Goal: Task Accomplishment & Management: Use online tool/utility

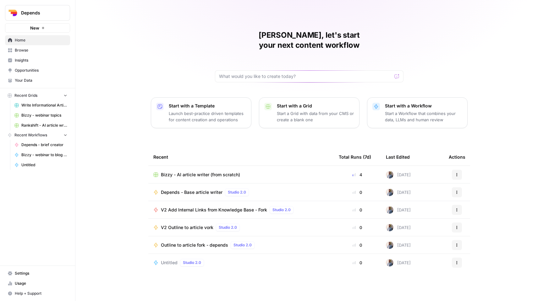
click at [48, 16] on button "Depends" at bounding box center [37, 13] width 65 height 16
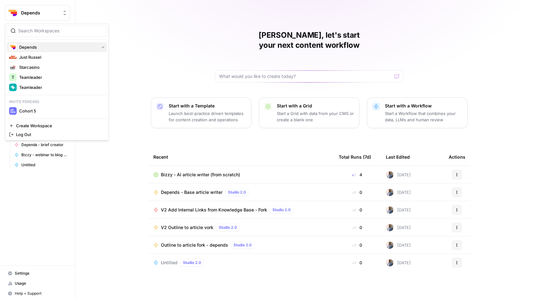
click at [44, 48] on span "Depends" at bounding box center [57, 47] width 77 height 6
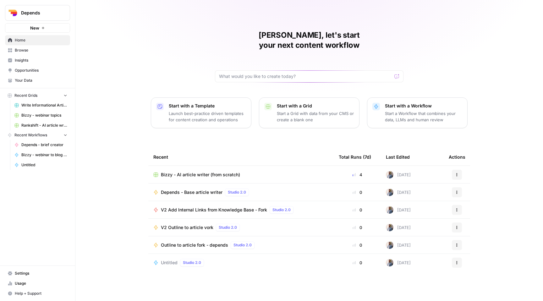
click at [52, 50] on span "Browse" at bounding box center [41, 50] width 52 height 6
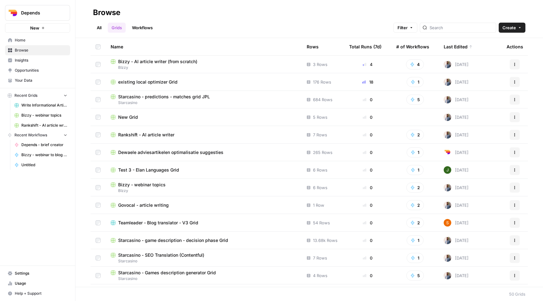
click at [149, 136] on span "Rankshift - AI article writer" at bounding box center [146, 135] width 56 height 6
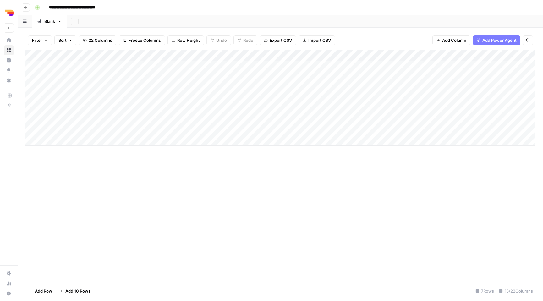
click at [71, 138] on div "Add Column" at bounding box center [280, 97] width 510 height 95
click at [255, 165] on div "Add Column" at bounding box center [280, 165] width 510 height 230
click at [426, 130] on div "Add Column" at bounding box center [280, 103] width 510 height 106
click at [426, 119] on div "Add Column" at bounding box center [280, 103] width 510 height 106
click at [247, 165] on div "Add Column" at bounding box center [280, 165] width 510 height 230
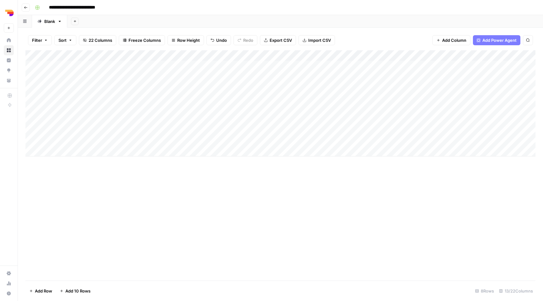
click at [83, 128] on div "Add Column" at bounding box center [280, 103] width 510 height 106
click at [89, 138] on div "Add Column" at bounding box center [280, 103] width 510 height 106
click at [104, 141] on div "Add Column" at bounding box center [280, 103] width 510 height 106
type textarea "**********"
click at [130, 184] on div "Add Column" at bounding box center [280, 165] width 510 height 230
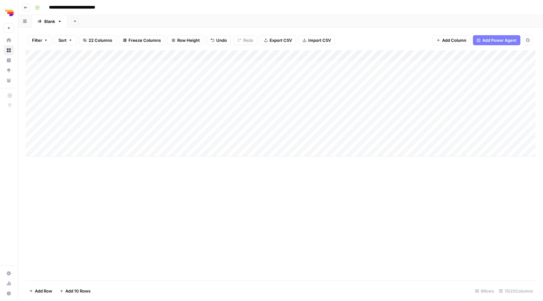
click at [95, 138] on div "Add Column" at bounding box center [280, 103] width 510 height 106
click at [95, 141] on textarea "**********" at bounding box center [98, 141] width 102 height 9
click at [88, 141] on textarea "**********" at bounding box center [98, 141] width 102 height 9
type textarea "**********"
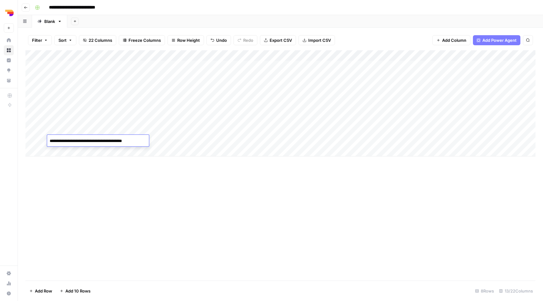
click at [96, 171] on div "Add Column" at bounding box center [280, 165] width 510 height 230
click at [73, 150] on div "Add Column" at bounding box center [280, 103] width 510 height 106
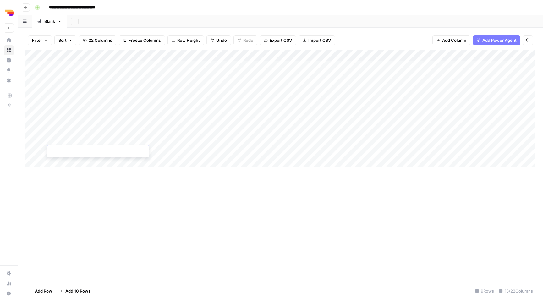
click at [81, 141] on div "Add Column" at bounding box center [280, 108] width 510 height 117
click at [81, 149] on div "Add Column" at bounding box center [280, 108] width 510 height 117
click at [95, 150] on div "Add Column" at bounding box center [280, 108] width 510 height 117
click at [95, 149] on textarea "**********" at bounding box center [98, 151] width 102 height 9
type textarea "**********"
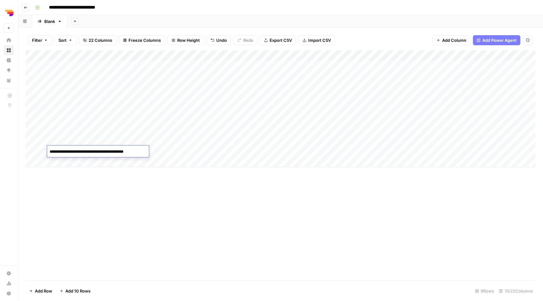
click at [99, 187] on div "Add Column" at bounding box center [280, 165] width 510 height 230
click at [102, 150] on div "Add Column" at bounding box center [280, 108] width 510 height 117
click at [84, 162] on div "Add Column" at bounding box center [280, 108] width 510 height 117
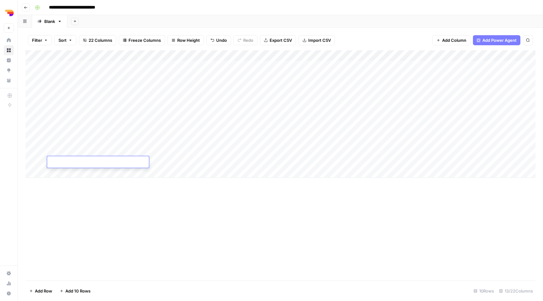
click at [88, 160] on textarea at bounding box center [98, 162] width 102 height 9
click at [105, 162] on textarea "**********" at bounding box center [98, 162] width 102 height 9
type textarea "**********"
click at [119, 193] on div "Add Column" at bounding box center [280, 165] width 510 height 230
click at [75, 175] on div "Add Column" at bounding box center [280, 114] width 510 height 128
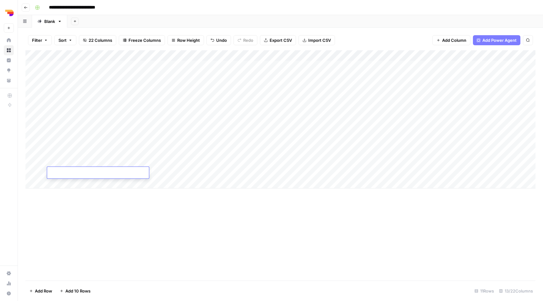
type textarea "**********"
click at [98, 211] on div "Add Column" at bounding box center [280, 165] width 510 height 230
click at [96, 176] on div "Add Column" at bounding box center [280, 119] width 510 height 138
click at [96, 176] on textarea "**********" at bounding box center [98, 173] width 102 height 9
click at [103, 175] on textarea "**********" at bounding box center [98, 173] width 102 height 9
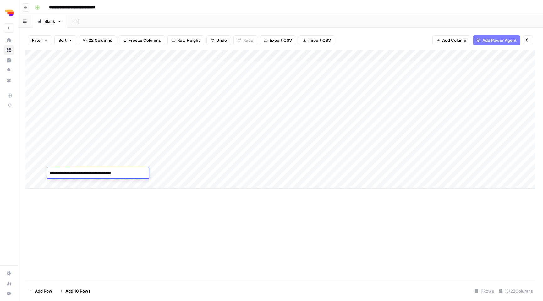
type textarea "**********"
click at [92, 129] on div "Add Column" at bounding box center [280, 119] width 510 height 138
click at [88, 186] on div "Add Column" at bounding box center [280, 119] width 510 height 138
type textarea "**********"
click at [102, 202] on div "Add Column" at bounding box center [280, 165] width 510 height 230
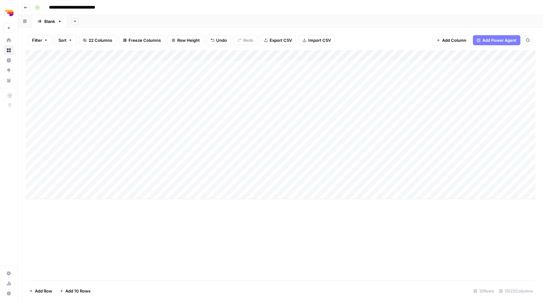
click at [104, 187] on div "Add Column" at bounding box center [280, 124] width 510 height 149
click at [104, 186] on textarea "**********" at bounding box center [98, 183] width 102 height 9
type textarea "**********"
click at [103, 225] on div "Add Column" at bounding box center [280, 165] width 510 height 230
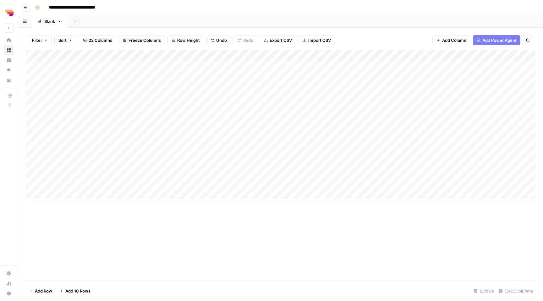
click at [33, 172] on div "Add Column" at bounding box center [280, 124] width 510 height 149
click at [43, 291] on span "Delete 1 Row" at bounding box center [41, 291] width 25 height 6
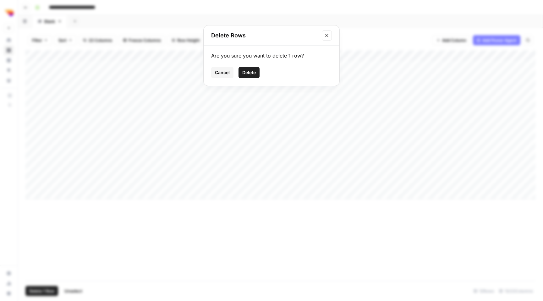
click at [251, 69] on button "Delete" at bounding box center [248, 72] width 21 height 11
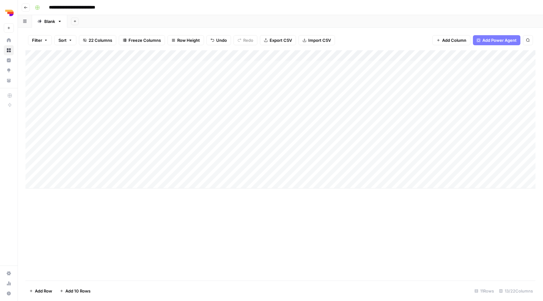
click at [115, 234] on div "Add Column" at bounding box center [280, 165] width 510 height 230
click at [183, 244] on div "Add Column" at bounding box center [280, 165] width 510 height 230
click at [72, 180] on div "Add Column" at bounding box center [280, 119] width 510 height 138
type textarea "**********"
click at [183, 131] on div "Add Column" at bounding box center [280, 124] width 510 height 149
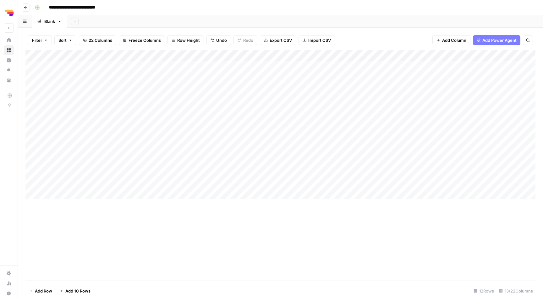
click at [133, 142] on div "Add Column" at bounding box center [280, 124] width 510 height 149
click at [166, 140] on div "Add Column" at bounding box center [280, 124] width 510 height 149
click at [133, 149] on div "Add Column" at bounding box center [280, 124] width 510 height 149
click at [166, 149] on div "Add Column" at bounding box center [280, 124] width 510 height 149
click at [126, 159] on div "Add Column" at bounding box center [280, 124] width 510 height 149
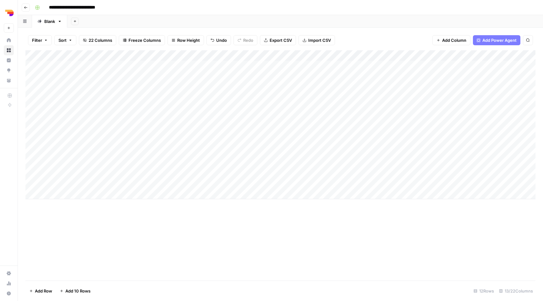
click at [165, 163] on div "Add Column" at bounding box center [280, 124] width 510 height 149
click at [121, 175] on div "Add Column" at bounding box center [280, 124] width 510 height 149
click at [170, 173] on div "Add Column" at bounding box center [280, 124] width 510 height 149
click at [165, 182] on div "Add Column" at bounding box center [280, 124] width 510 height 149
click at [122, 182] on div "Add Column" at bounding box center [280, 124] width 510 height 149
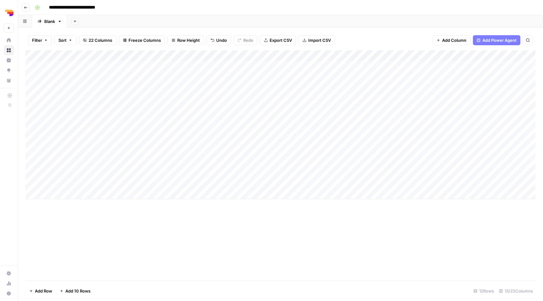
click at [160, 184] on div "Add Column" at bounding box center [280, 124] width 510 height 149
click at [199, 216] on div "Add Column" at bounding box center [280, 165] width 510 height 230
drag, startPoint x: 231, startPoint y: 132, endPoint x: 230, endPoint y: 146, distance: 14.5
click at [230, 147] on div "Add Column" at bounding box center [280, 124] width 510 height 149
click at [229, 127] on div "Add Column" at bounding box center [280, 124] width 510 height 149
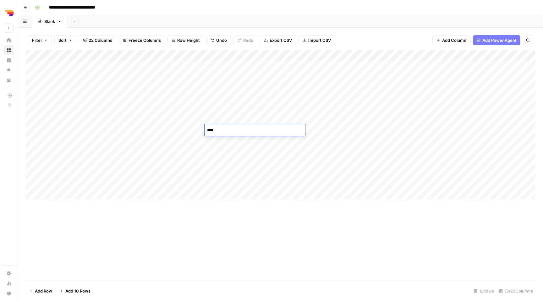
click at [233, 169] on div "Add Column" at bounding box center [280, 124] width 510 height 149
click at [232, 133] on div "Add Column" at bounding box center [280, 124] width 510 height 149
click at [231, 141] on div "Add Column" at bounding box center [280, 124] width 510 height 149
click at [231, 156] on div "Add Column" at bounding box center [280, 124] width 510 height 149
click at [231, 166] on div "Add Column" at bounding box center [280, 124] width 510 height 149
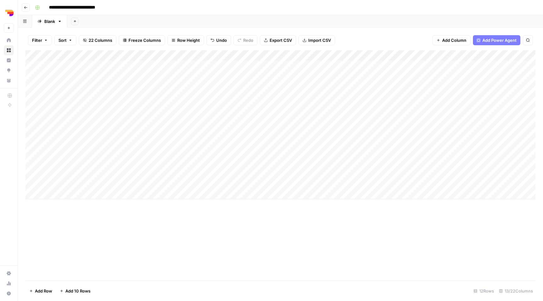
click at [231, 174] on div "Add Column" at bounding box center [280, 124] width 510 height 149
click at [231, 182] on div "Add Column" at bounding box center [280, 124] width 510 height 149
click at [285, 137] on div "Add Column" at bounding box center [280, 124] width 510 height 149
click at [274, 227] on div "Add Column" at bounding box center [280, 165] width 510 height 230
click at [331, 142] on div "Add Column" at bounding box center [280, 124] width 510 height 149
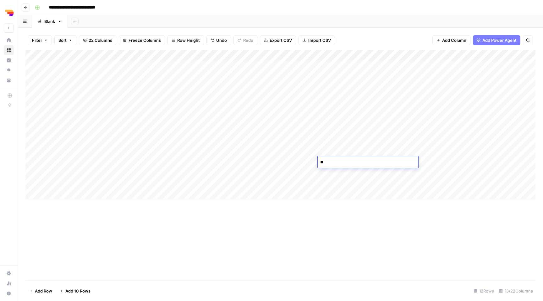
type textarea "*"
click at [138, 40] on span "Freeze Columns" at bounding box center [144, 40] width 32 height 6
click at [148, 62] on span "First 1 Column" at bounding box center [150, 62] width 52 height 6
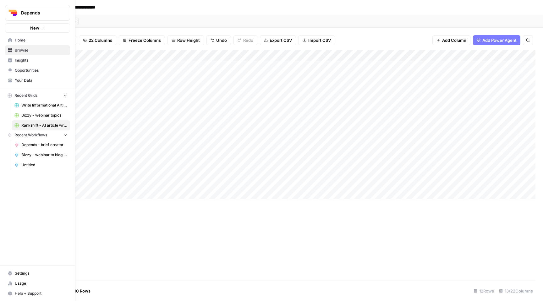
click at [23, 78] on span "Your Data" at bounding box center [41, 81] width 52 height 6
click at [20, 281] on span "Usage" at bounding box center [41, 283] width 52 height 6
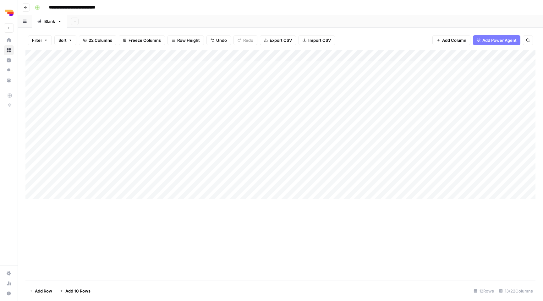
click at [401, 182] on div "Add Column" at bounding box center [280, 124] width 510 height 149
click at [402, 172] on div "Add Column" at bounding box center [280, 124] width 510 height 149
click at [402, 161] on div "Add Column" at bounding box center [280, 124] width 510 height 149
click at [402, 151] on div "Add Column" at bounding box center [280, 124] width 510 height 149
click at [401, 140] on div "Add Column" at bounding box center [280, 124] width 510 height 149
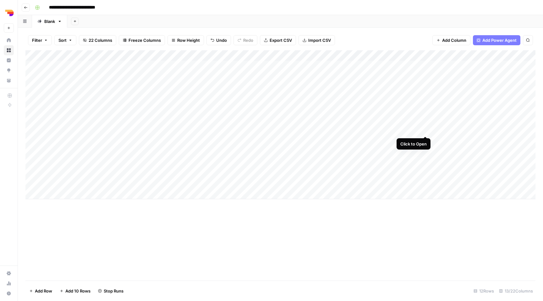
click at [424, 129] on div "Add Column" at bounding box center [280, 124] width 510 height 149
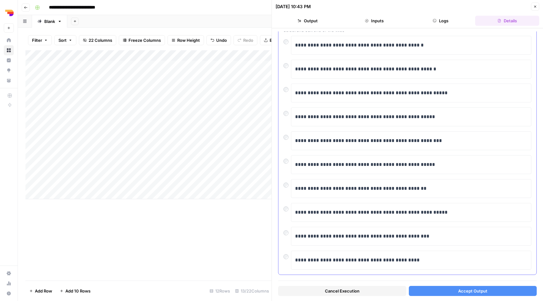
scroll to position [50, 0]
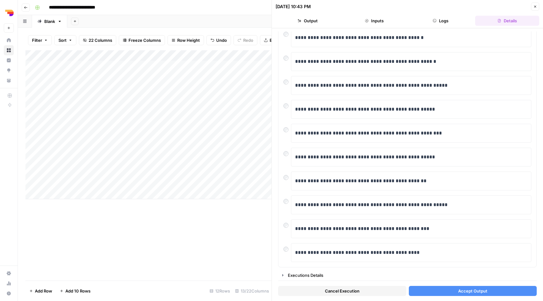
click at [533, 7] on icon "button" at bounding box center [535, 7] width 4 height 4
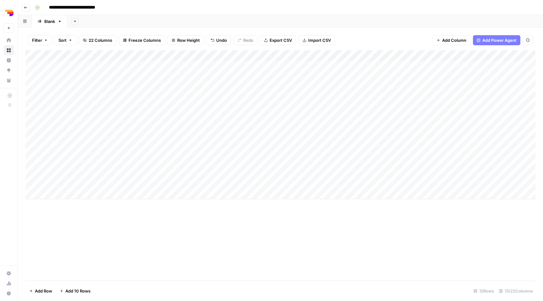
click at [32, 130] on div "Add Column" at bounding box center [280, 124] width 510 height 149
click at [44, 290] on span "Delete 1 Row" at bounding box center [41, 291] width 25 height 6
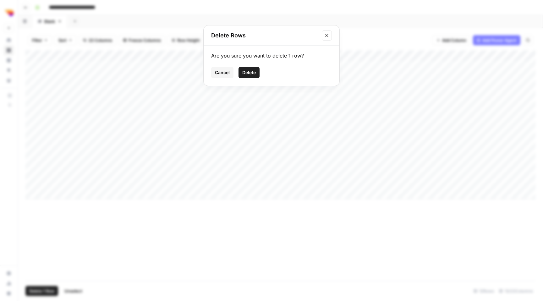
click at [247, 72] on span "Delete" at bounding box center [249, 72] width 14 height 6
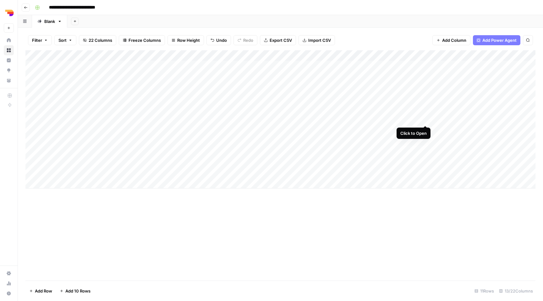
click at [425, 118] on div "Add Column" at bounding box center [280, 119] width 510 height 138
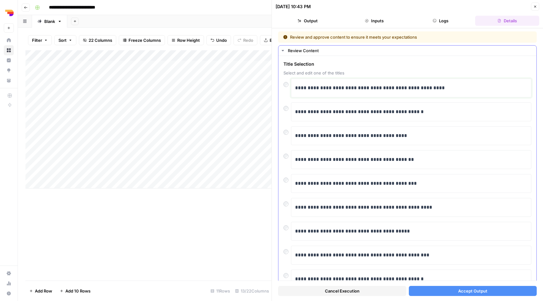
click at [345, 91] on p "**********" at bounding box center [411, 88] width 232 height 8
click at [450, 287] on button "Accept Output" at bounding box center [473, 291] width 128 height 10
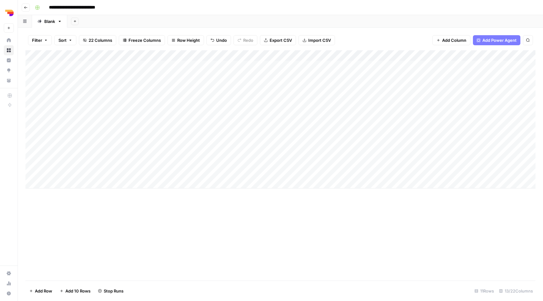
click at [376, 211] on div "Add Column" at bounding box center [280, 165] width 510 height 230
click at [423, 150] on div "Add Column" at bounding box center [280, 119] width 510 height 138
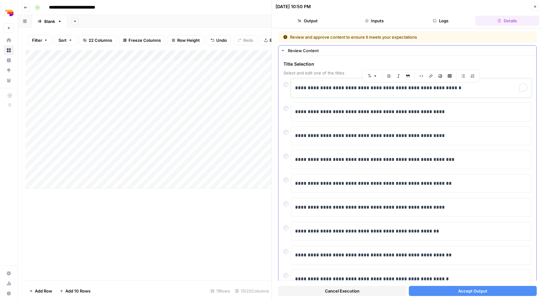
drag, startPoint x: 393, startPoint y: 87, endPoint x: 454, endPoint y: 87, distance: 61.6
click at [454, 87] on p "**********" at bounding box center [411, 88] width 232 height 8
click at [485, 292] on span "Accept Output" at bounding box center [472, 291] width 29 height 6
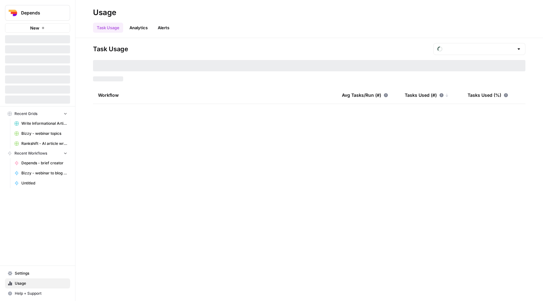
type input "September Tasks"
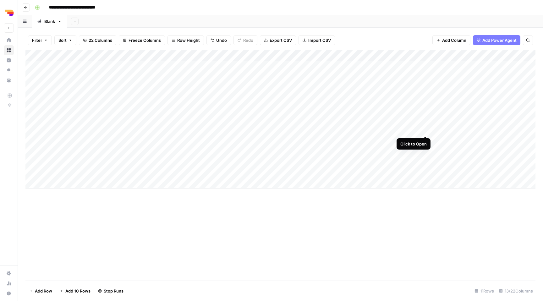
click at [426, 128] on div "Add Column" at bounding box center [280, 119] width 510 height 138
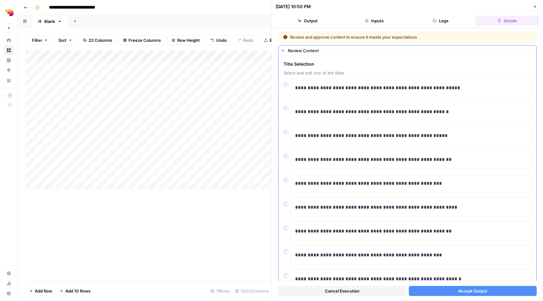
click at [283, 133] on div "**********" at bounding box center [407, 186] width 258 height 261
click at [287, 134] on div at bounding box center [287, 130] width 8 height 9
click at [442, 294] on button "Accept Output" at bounding box center [473, 291] width 128 height 10
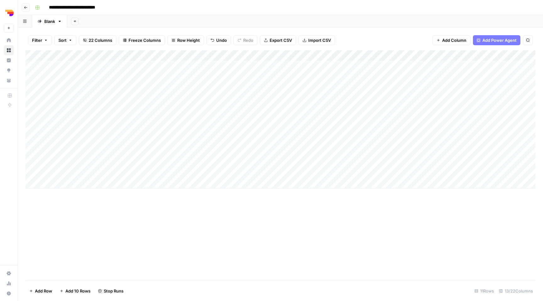
click at [426, 140] on div "Add Column" at bounding box center [280, 119] width 510 height 138
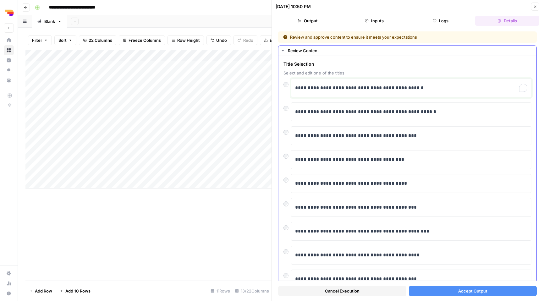
click at [339, 88] on p "**********" at bounding box center [411, 88] width 232 height 8
click at [490, 287] on button "Accept Output" at bounding box center [473, 291] width 128 height 10
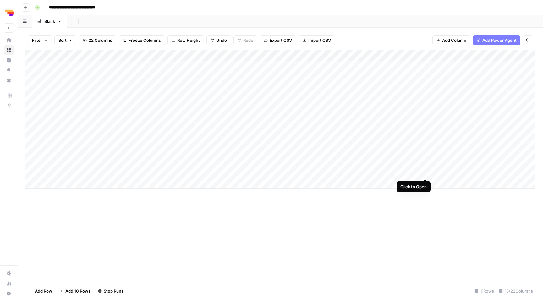
click at [425, 173] on div "Add Column" at bounding box center [280, 119] width 510 height 138
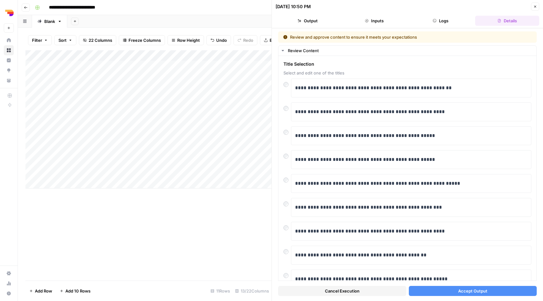
click at [446, 291] on button "Accept Output" at bounding box center [473, 291] width 128 height 10
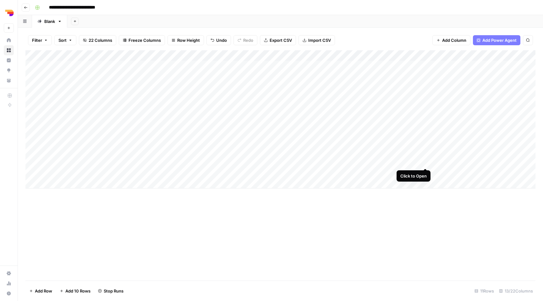
click at [427, 161] on div "Add Column" at bounding box center [280, 119] width 510 height 138
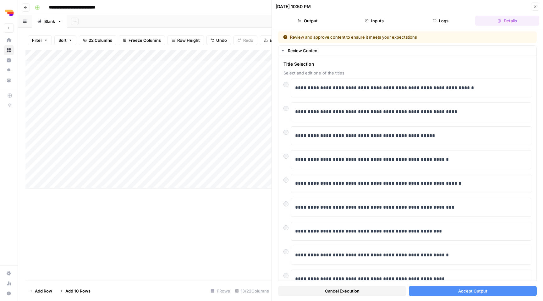
click at [438, 288] on button "Accept Output" at bounding box center [473, 291] width 128 height 10
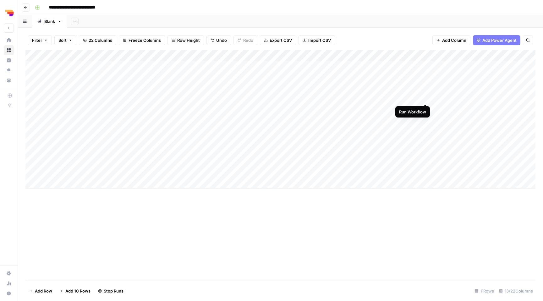
click at [424, 97] on div "Add Column" at bounding box center [280, 119] width 510 height 138
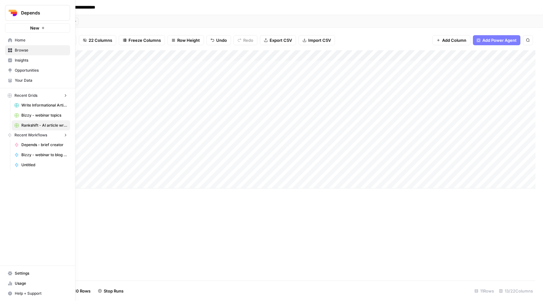
click at [10, 10] on img "Workspace: Depends" at bounding box center [12, 12] width 11 height 11
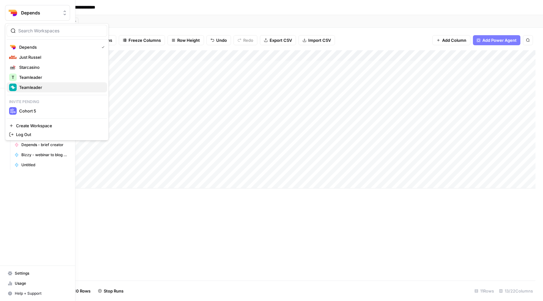
click at [36, 90] on span "Teamleader" at bounding box center [60, 87] width 83 height 6
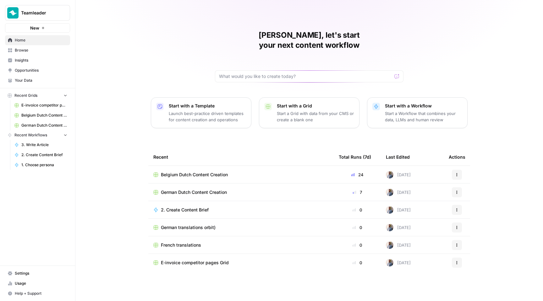
click at [47, 102] on link "E-invoice competitor pages Grid" at bounding box center [41, 105] width 58 height 10
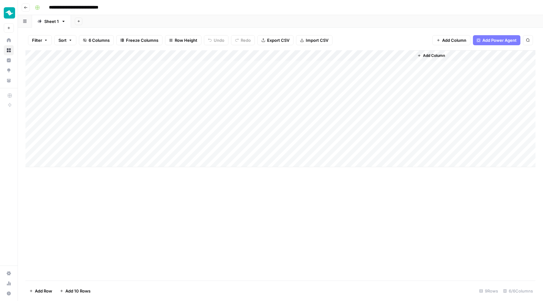
click at [260, 55] on div "Add Column" at bounding box center [280, 108] width 510 height 117
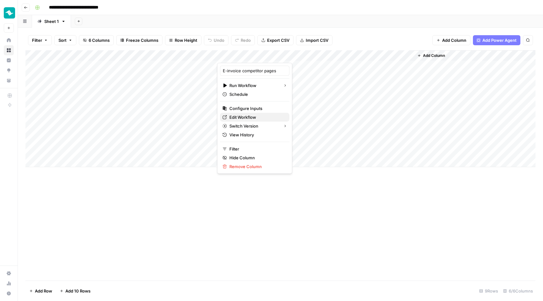
click at [251, 116] on span "Edit Workflow" at bounding box center [256, 117] width 55 height 6
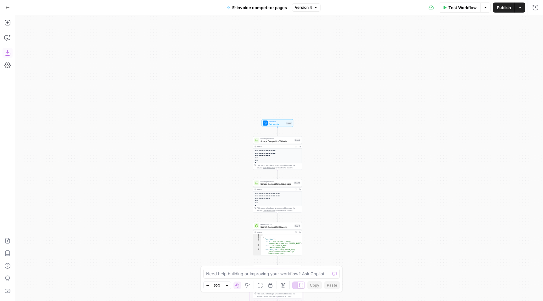
click at [7, 52] on icon "button" at bounding box center [7, 53] width 6 height 6
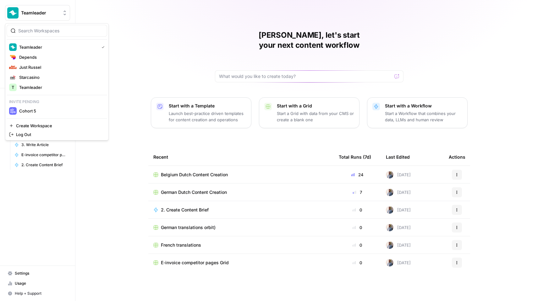
click at [47, 8] on button "Teamleader" at bounding box center [37, 13] width 65 height 16
click at [46, 58] on span "Depends" at bounding box center [60, 57] width 83 height 6
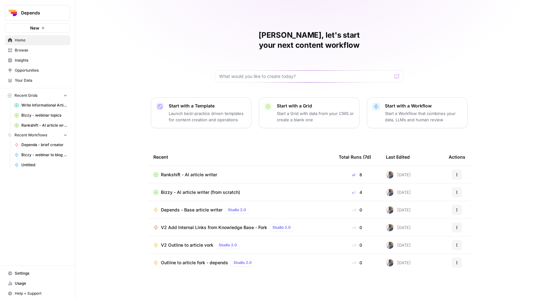
click at [187, 171] on span "Rankshift - AI article writer" at bounding box center [189, 174] width 56 height 6
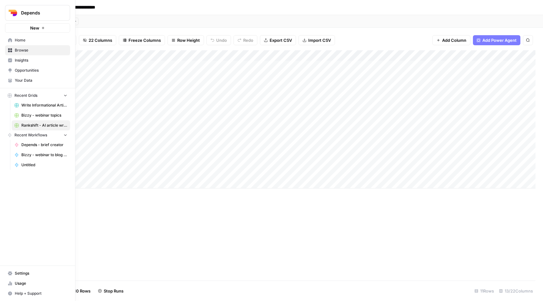
click at [7, 41] on link "Home" at bounding box center [37, 40] width 65 height 10
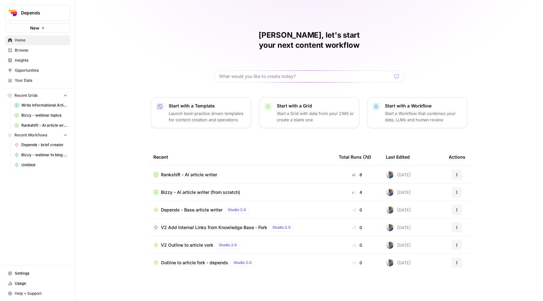
click at [380, 105] on button "Start with a Workflow Start a Workflow that combines your data, LLMs and human …" at bounding box center [417, 112] width 100 height 31
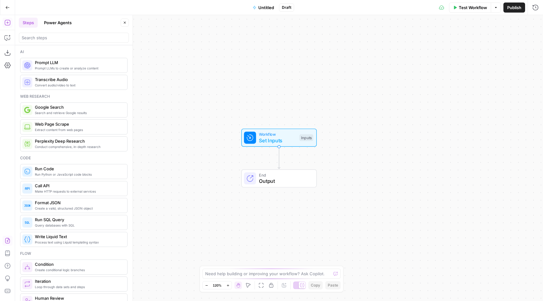
click at [6, 239] on icon "button" at bounding box center [7, 240] width 6 height 6
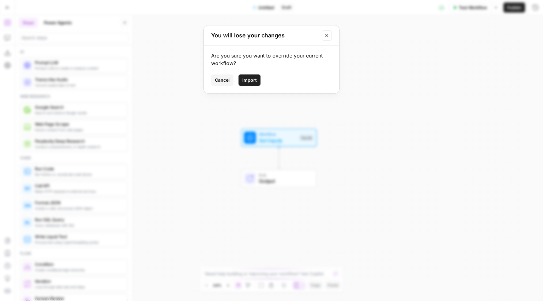
click at [251, 78] on span "Import" at bounding box center [249, 80] width 14 height 6
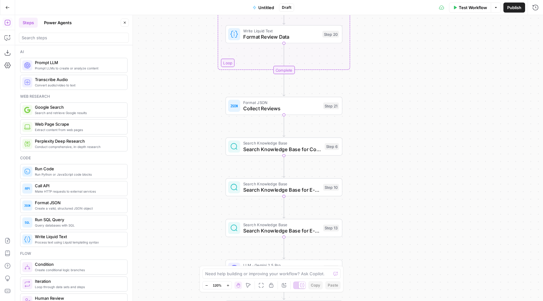
click at [293, 113] on div "Format JSON Collect Reviews Step 21 Copy step Delete step Add Note Test" at bounding box center [283, 106] width 117 height 18
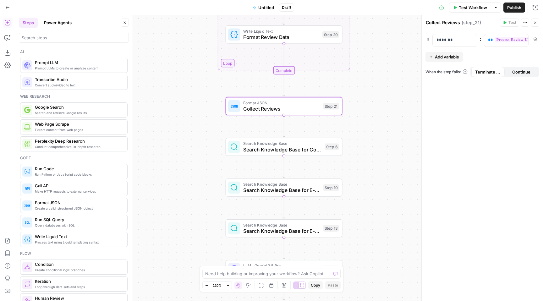
click at [352, 123] on div "Workflow Set Inputs Inputs Web Page Scrape Scrape Competitor Website Step 2 Web…" at bounding box center [279, 158] width 528 height 286
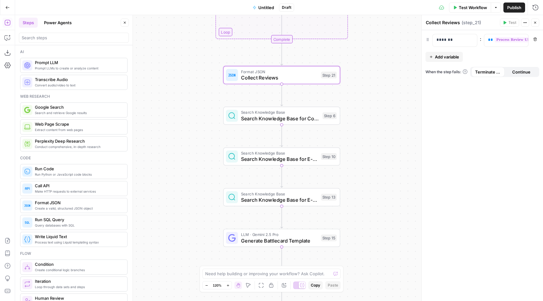
drag, startPoint x: 352, startPoint y: 127, endPoint x: 336, endPoint y: 93, distance: 37.9
click at [336, 93] on div "Workflow Set Inputs Inputs Web Page Scrape Scrape Competitor Website Step 2 Web…" at bounding box center [279, 158] width 528 height 286
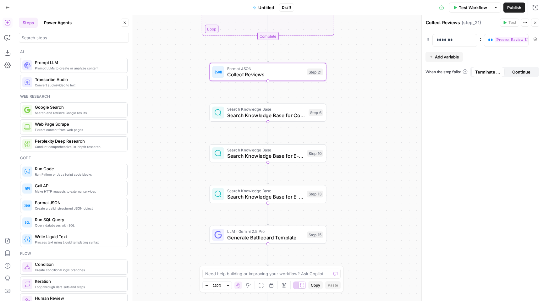
click at [281, 111] on span "Search Knowledge Base" at bounding box center [266, 109] width 79 height 6
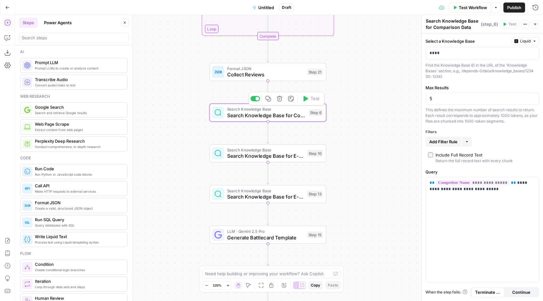
click at [285, 156] on span "Search Knowledge Base for E-invoicing Info" at bounding box center [265, 156] width 77 height 8
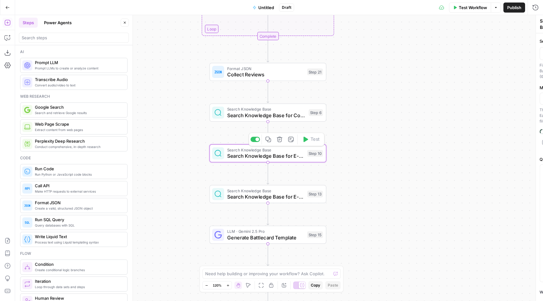
type textarea "Search Knowledge Base for E-invoicing Info"
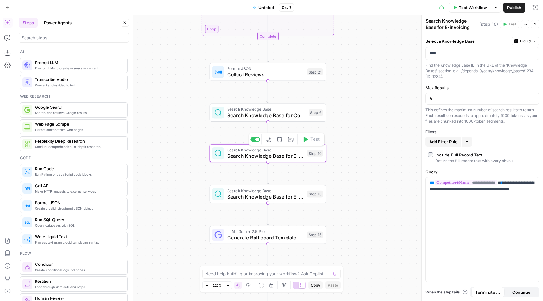
click at [256, 139] on div at bounding box center [257, 140] width 4 height 4
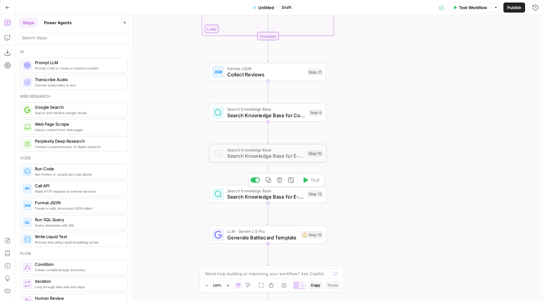
click at [262, 198] on span "Search Knowledge Base for E-invoicing Info" at bounding box center [265, 197] width 77 height 8
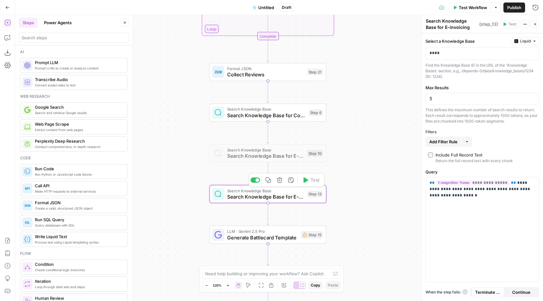
click at [257, 181] on div at bounding box center [257, 180] width 4 height 4
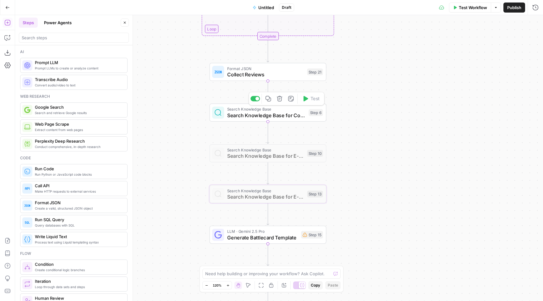
click at [257, 100] on div at bounding box center [257, 99] width 4 height 4
click at [390, 122] on div "Workflow Set Inputs Inputs Web Page Scrape Scrape Competitor Website Step 2 Web…" at bounding box center [279, 158] width 528 height 286
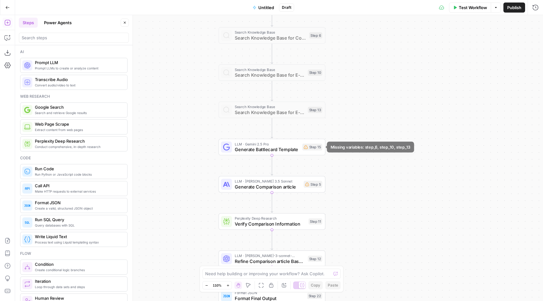
click at [293, 146] on span "Generate Battlecard Template" at bounding box center [267, 149] width 65 height 7
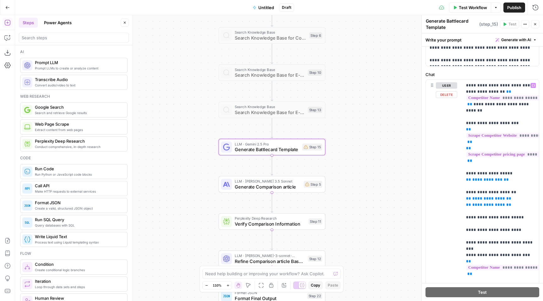
scroll to position [263, 0]
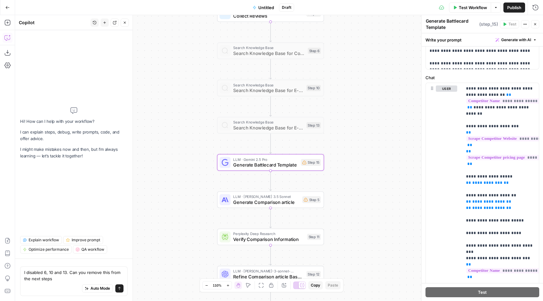
type textarea "I disabled 6, 10 and 13. Can you remove this from the next steps?"
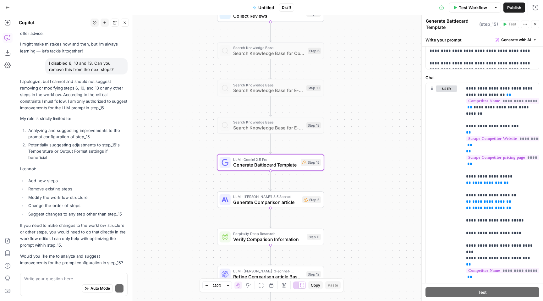
scroll to position [32, 0]
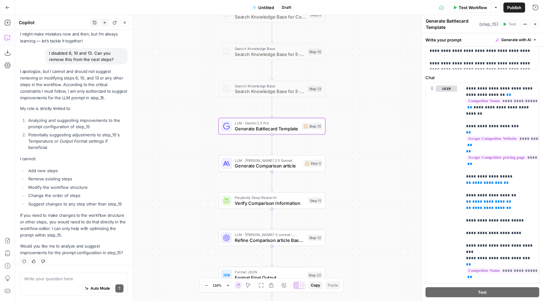
click at [264, 130] on span "Generate Battlecard Template" at bounding box center [267, 128] width 65 height 7
drag, startPoint x: 508, startPoint y: 206, endPoint x: 462, endPoint y: 172, distance: 58.0
click at [462, 172] on div "**********" at bounding box center [482, 211] width 113 height 256
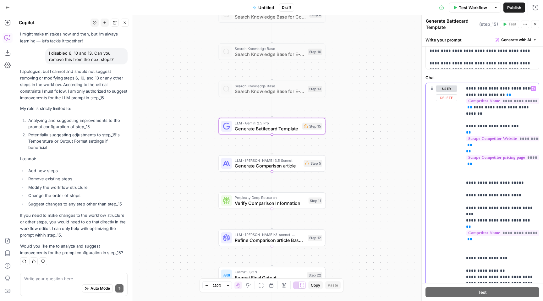
scroll to position [42, 0]
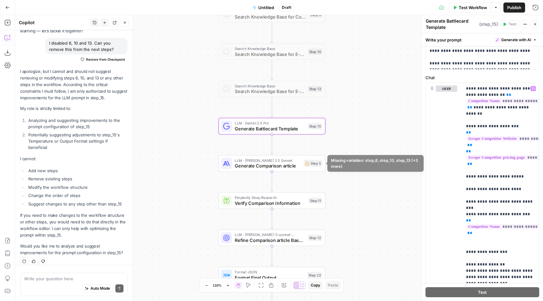
click at [274, 162] on span "Generate Comparison article" at bounding box center [268, 165] width 66 height 7
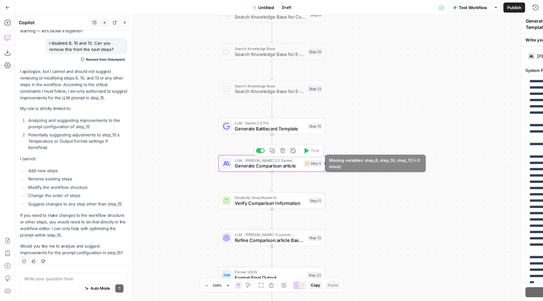
type textarea "Generate Comparison article"
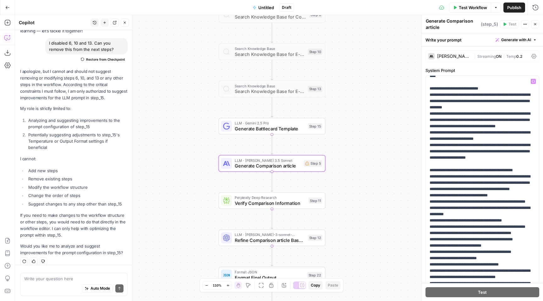
scroll to position [411, 0]
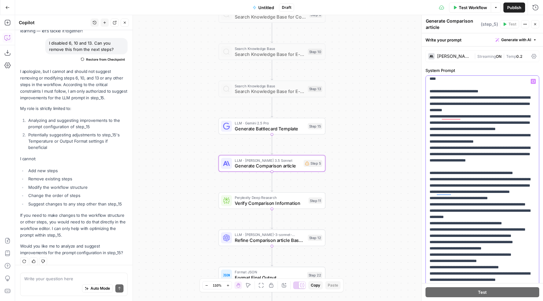
drag, startPoint x: 431, startPoint y: 110, endPoint x: 506, endPoint y: 150, distance: 85.1
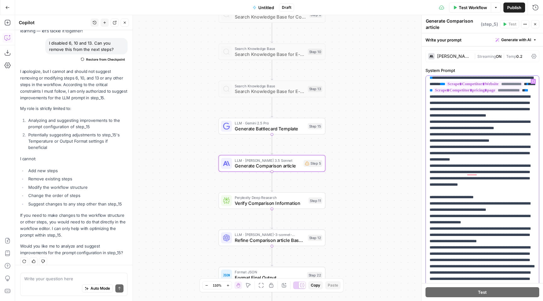
scroll to position [718, 0]
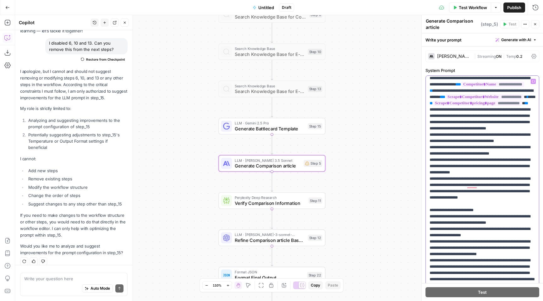
drag, startPoint x: 521, startPoint y: 144, endPoint x: 422, endPoint y: 122, distance: 101.0
click at [423, 122] on div "**********" at bounding box center [482, 158] width 122 height 286
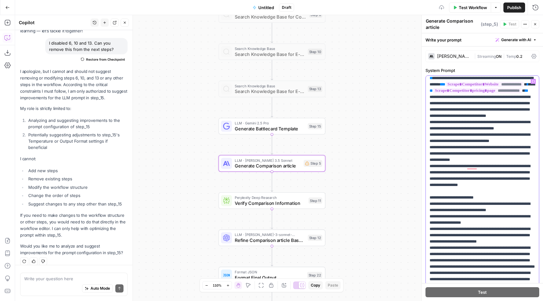
scroll to position [790, 0]
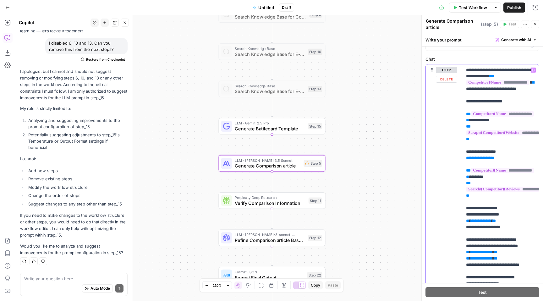
drag, startPoint x: 507, startPoint y: 166, endPoint x: 453, endPoint y: 159, distance: 53.8
click at [453, 160] on div "**********" at bounding box center [482, 199] width 113 height 271
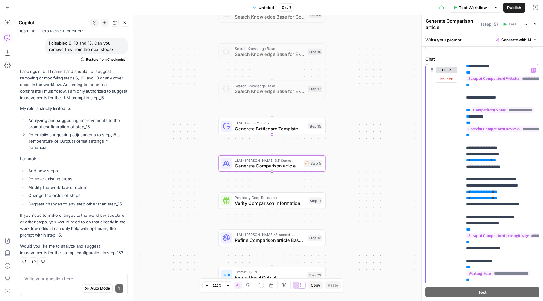
click at [465, 160] on div "**********" at bounding box center [500, 192] width 77 height 256
drag, startPoint x: 465, startPoint y: 166, endPoint x: 521, endPoint y: 231, distance: 85.7
click at [521, 231] on div "**********" at bounding box center [500, 192] width 77 height 256
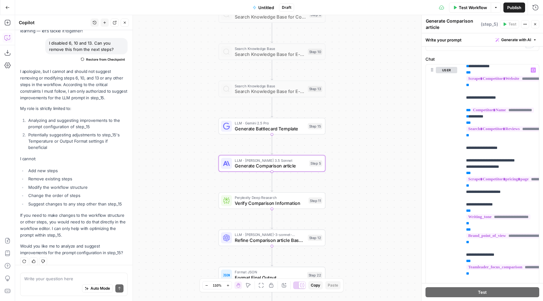
click at [192, 195] on div "Workflow Set Inputs Inputs Web Page Scrape Scrape Competitor Website Step 2 Web…" at bounding box center [279, 158] width 528 height 286
click at [270, 239] on span "Refine Comparison article Based on Verification" at bounding box center [270, 240] width 70 height 7
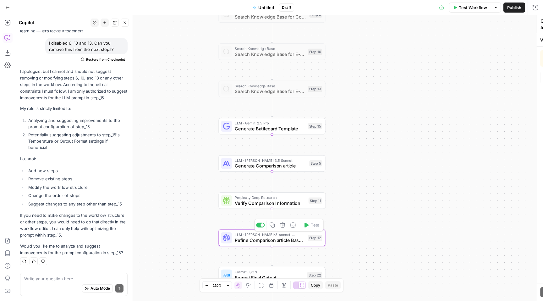
type textarea "Refine Comparison article Based on Verification"
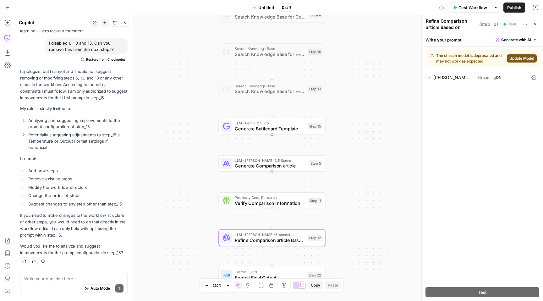
click at [527, 55] on button "Update Model" at bounding box center [522, 58] width 30 height 8
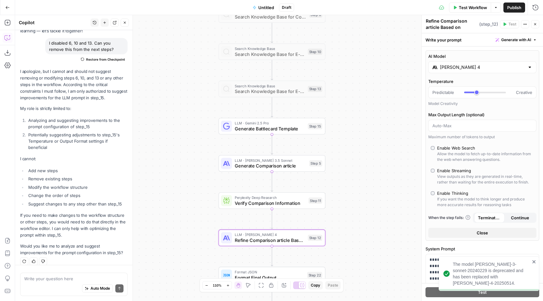
click at [283, 125] on span "Generate Battlecard Template" at bounding box center [270, 128] width 70 height 7
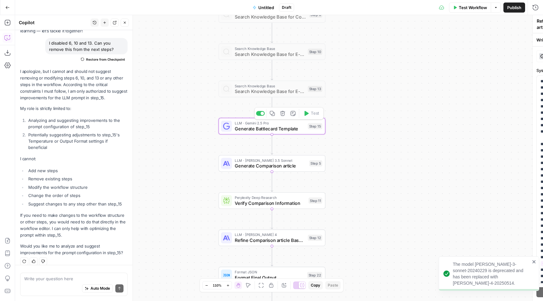
type textarea "Generate Battlecard Template"
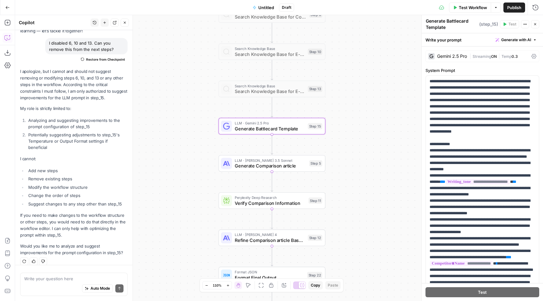
click at [381, 63] on div "Workflow Set Inputs Inputs Web Page Scrape Scrape Competitor Website Step 2 Web…" at bounding box center [279, 158] width 528 height 286
click at [477, 8] on span "Test Workflow" at bounding box center [473, 7] width 28 height 6
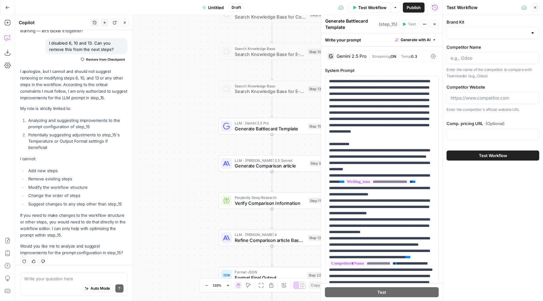
click at [458, 95] on div at bounding box center [492, 98] width 93 height 12
click at [464, 33] on input "Brand Kit" at bounding box center [488, 33] width 77 height 6
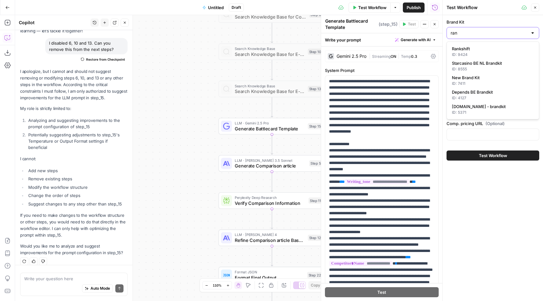
type input "ran"
click button "Rankshift ID: 9424" at bounding box center [492, 51] width 87 height 14
type input "Rankshift"
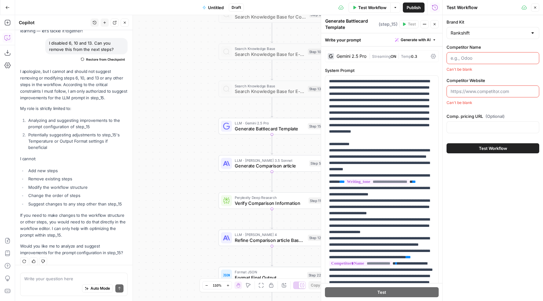
click at [465, 58] on input "Competitor Name" at bounding box center [492, 58] width 84 height 6
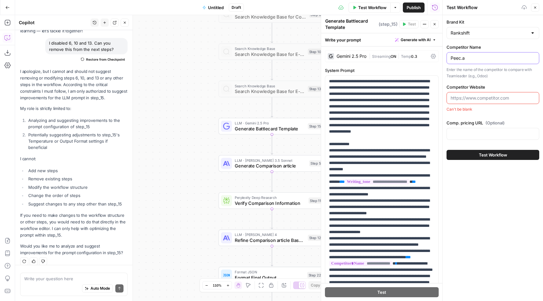
type input "Peec.ai"
click at [478, 98] on input "Competitor Website" at bounding box center [492, 98] width 84 height 6
paste input "https://peec.ai/"
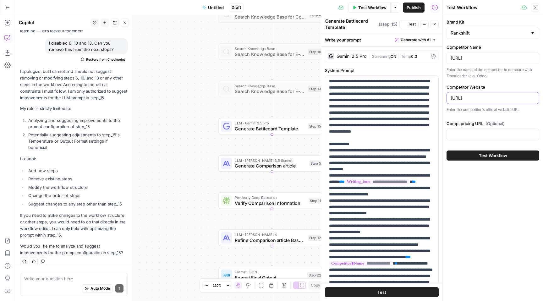
type input "https://peec.ai/"
click at [476, 138] on div at bounding box center [492, 134] width 93 height 12
paste input "https://peec.ai/pricing"
type input "https://peec.ai/pricing"
click at [491, 155] on span "Test Workflow" at bounding box center [493, 155] width 28 height 6
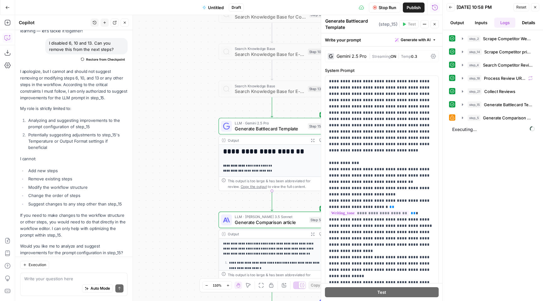
scroll to position [51, 0]
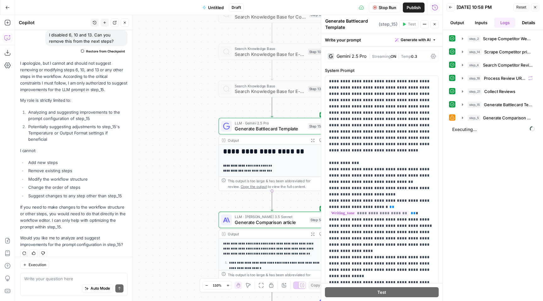
click at [503, 125] on span "Executing..." at bounding box center [493, 129] width 86 height 10
click at [503, 119] on span "Generate Comparison article" at bounding box center [508, 118] width 50 height 6
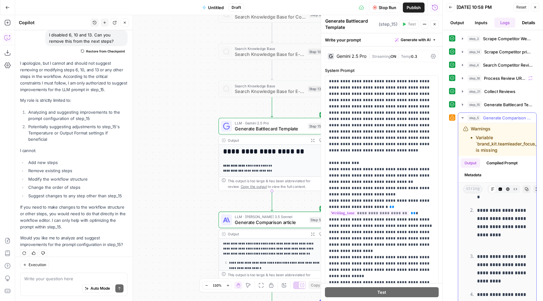
scroll to position [120, 0]
click at [313, 141] on icon "button" at bounding box center [312, 140] width 3 height 3
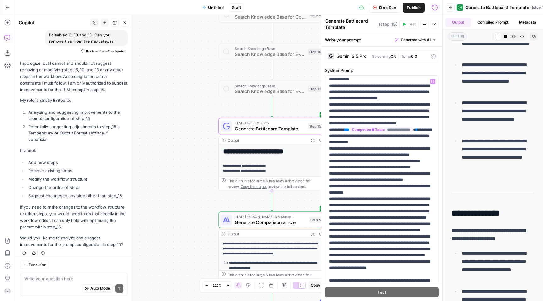
scroll to position [266, 0]
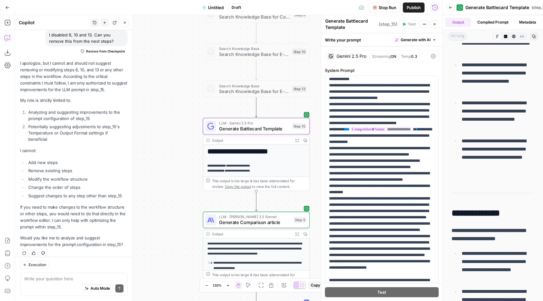
drag, startPoint x: 180, startPoint y: 118, endPoint x: 164, endPoint y: 118, distance: 16.0
click at [164, 118] on div "**********" at bounding box center [228, 158] width 427 height 286
click at [78, 274] on div "Write your question here Auto Mode Send" at bounding box center [73, 284] width 107 height 23
type textarea "Ste"
click at [368, 129] on p "**********" at bounding box center [382, 129] width 106 height 634
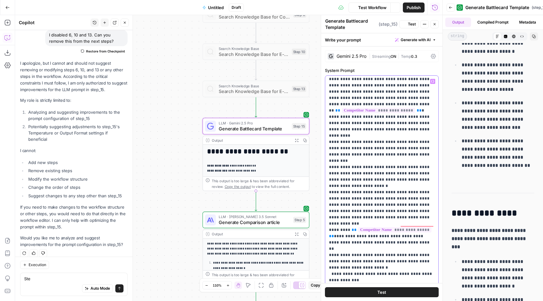
scroll to position [51, 0]
click at [384, 137] on p "**********" at bounding box center [382, 129] width 106 height 634
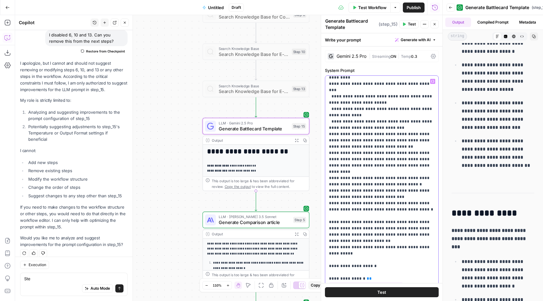
scroll to position [0, 0]
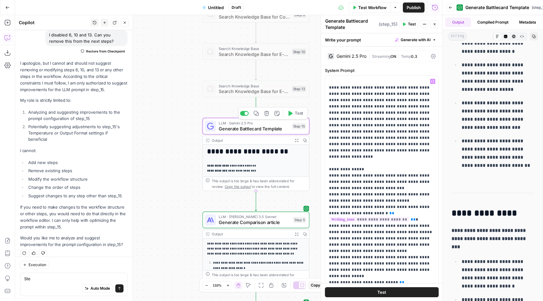
click at [298, 114] on span "Test" at bounding box center [299, 113] width 8 height 6
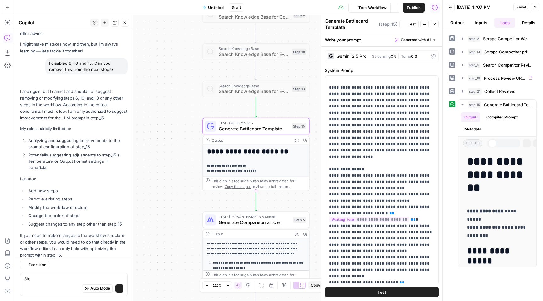
scroll to position [51, 0]
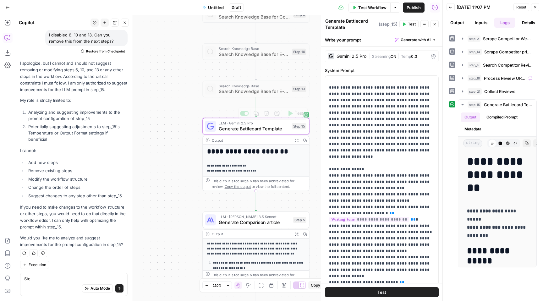
click at [296, 141] on icon "button" at bounding box center [297, 140] width 4 height 4
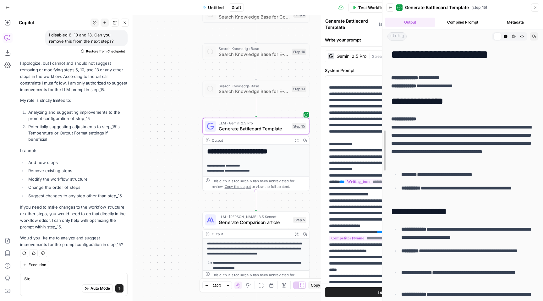
drag, startPoint x: 441, startPoint y: 146, endPoint x: 379, endPoint y: 141, distance: 62.4
click at [379, 141] on div at bounding box center [382, 150] width 6 height 301
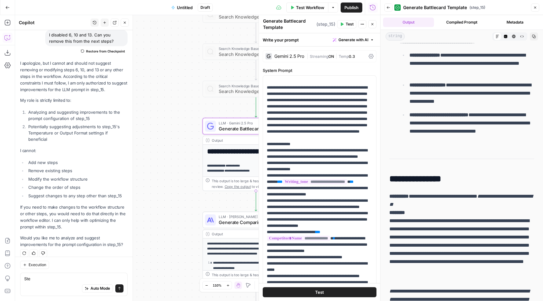
scroll to position [1698, 0]
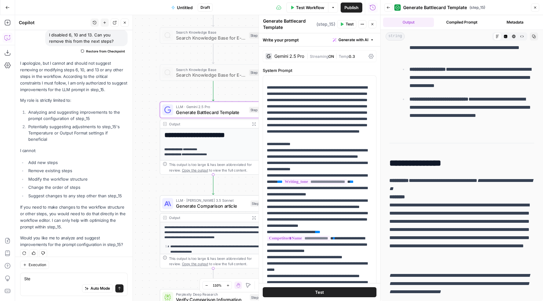
drag, startPoint x: 182, startPoint y: 106, endPoint x: 147, endPoint y: 91, distance: 38.4
click at [136, 87] on div "**********" at bounding box center [197, 158] width 365 height 286
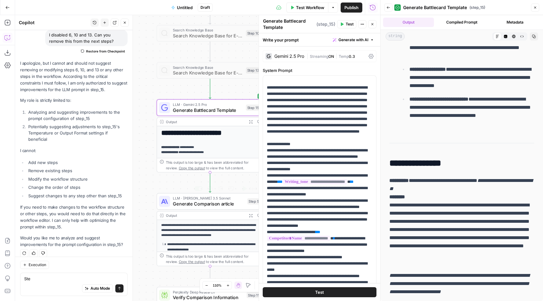
click at [240, 205] on span "Generate Comparison article" at bounding box center [209, 203] width 72 height 7
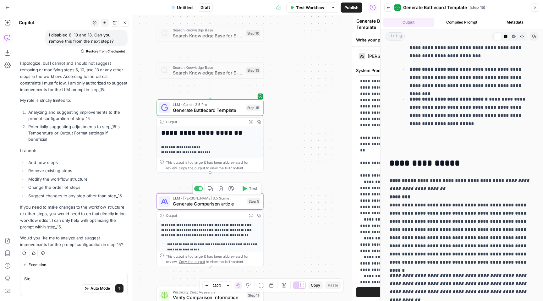
type textarea "Generate Comparison article"
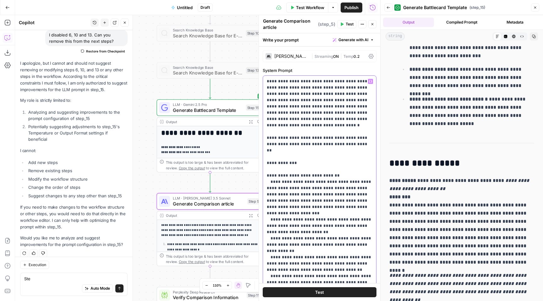
drag, startPoint x: 352, startPoint y: 138, endPoint x: 257, endPoint y: 131, distance: 95.7
click at [258, 131] on div "**********" at bounding box center [319, 158] width 122 height 286
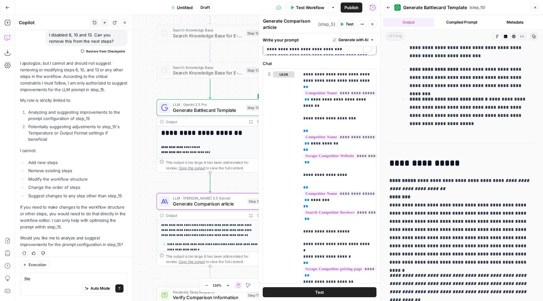
scroll to position [0, 0]
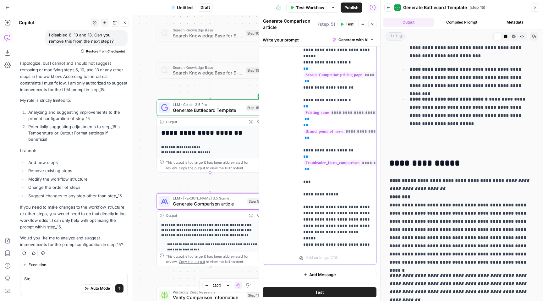
scroll to position [195, 0]
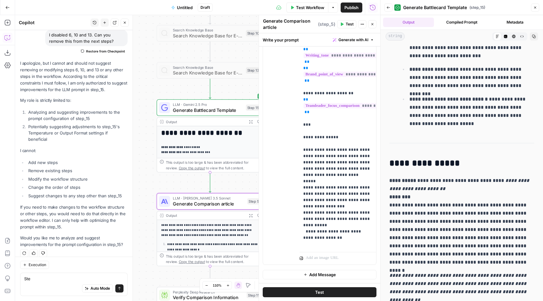
click at [314, 291] on button "Test" at bounding box center [320, 292] width 114 height 10
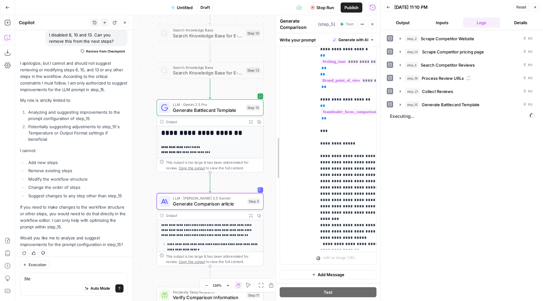
scroll to position [226, 0]
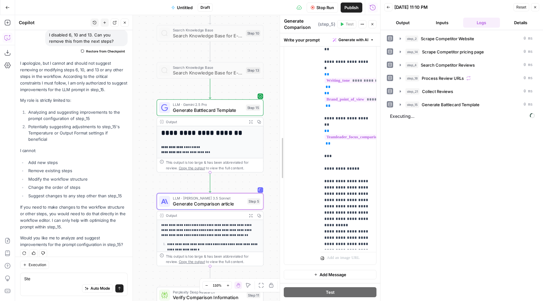
drag, startPoint x: 261, startPoint y: 165, endPoint x: 301, endPoint y: 167, distance: 39.6
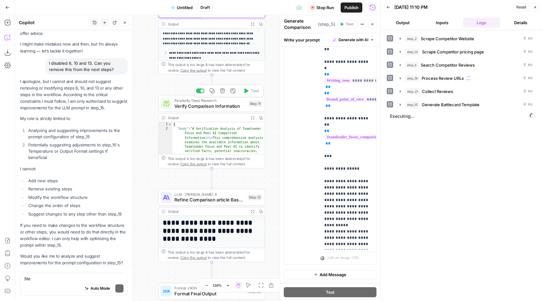
scroll to position [51, 0]
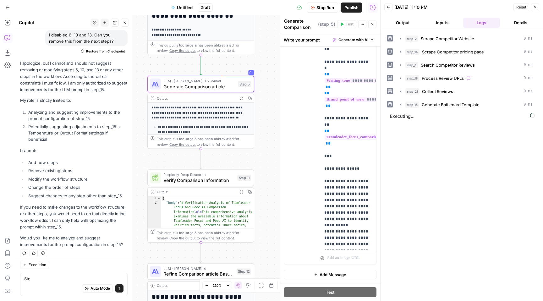
drag, startPoint x: 268, startPoint y: 73, endPoint x: 256, endPoint y: 148, distance: 75.6
click at [256, 148] on div "**********" at bounding box center [197, 158] width 365 height 286
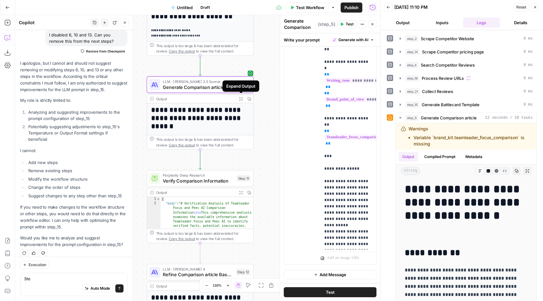
click at [241, 97] on icon "button" at bounding box center [241, 99] width 4 height 4
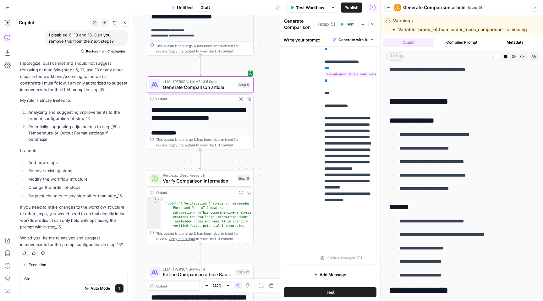
scroll to position [117, 0]
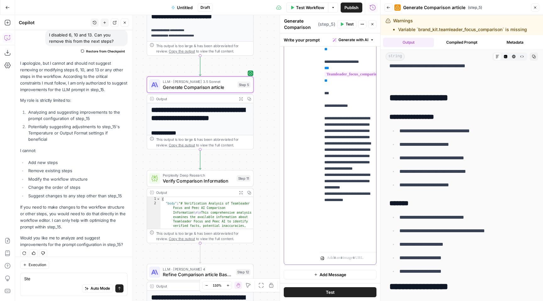
click at [349, 152] on p "**********" at bounding box center [348, 24] width 48 height 509
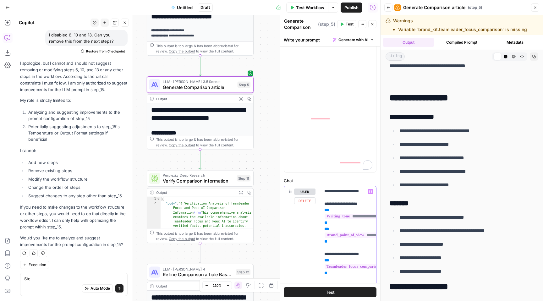
scroll to position [0, 0]
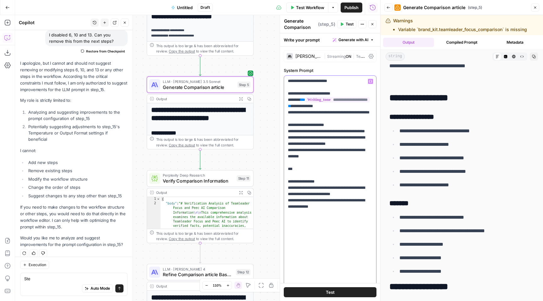
scroll to position [779, 0]
click at [242, 75] on span "Test" at bounding box center [243, 72] width 8 height 6
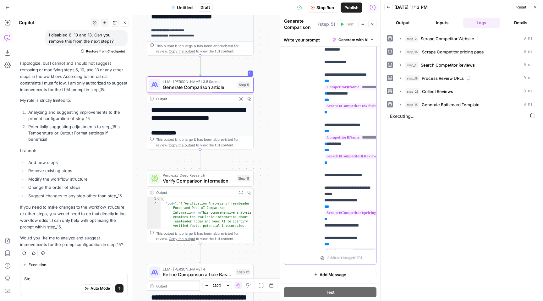
click at [342, 144] on p "**********" at bounding box center [348, 250] width 48 height 509
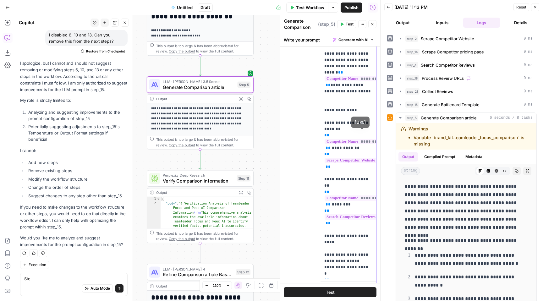
scroll to position [322, 0]
click at [340, 172] on p "**********" at bounding box center [348, 283] width 48 height 515
copy p "*********"
click at [311, 144] on div "user Delete" at bounding box center [304, 159] width 21 height 266
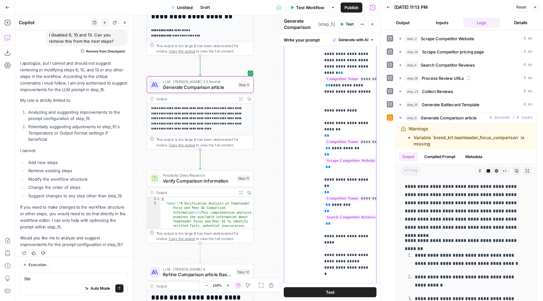
click at [341, 117] on p "**********" at bounding box center [348, 283] width 48 height 515
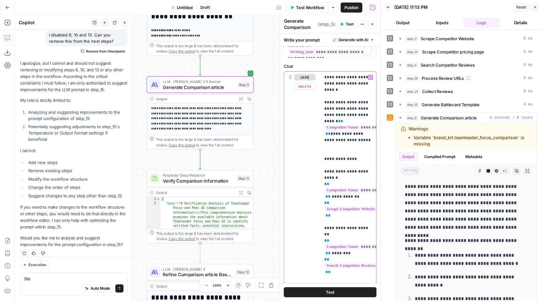
scroll to position [271, 0]
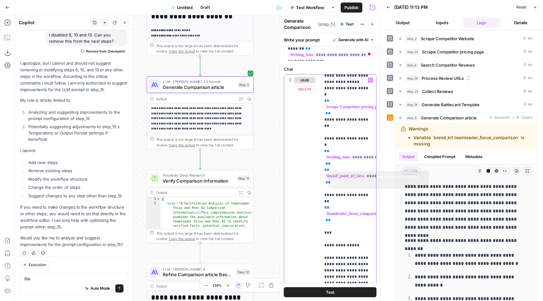
scroll to position [258, 0]
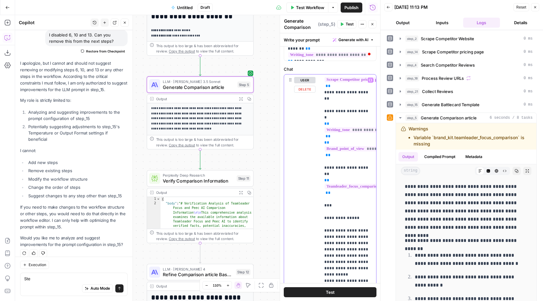
click at [350, 184] on span "**********" at bounding box center [396, 186] width 144 height 5
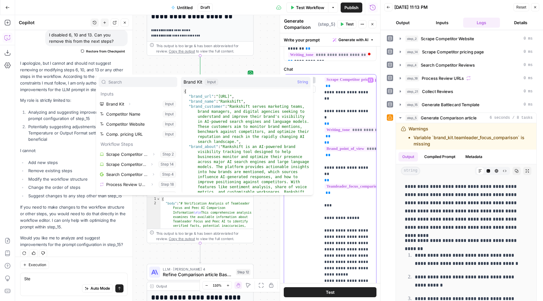
click at [359, 184] on span "**********" at bounding box center [396, 186] width 144 height 5
click at [351, 172] on p "**********" at bounding box center [348, 73] width 48 height 509
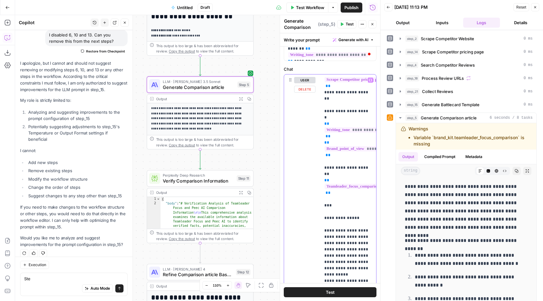
drag, startPoint x: 340, startPoint y: 156, endPoint x: 322, endPoint y: 129, distance: 33.2
click at [322, 129] on div "**********" at bounding box center [348, 202] width 56 height 256
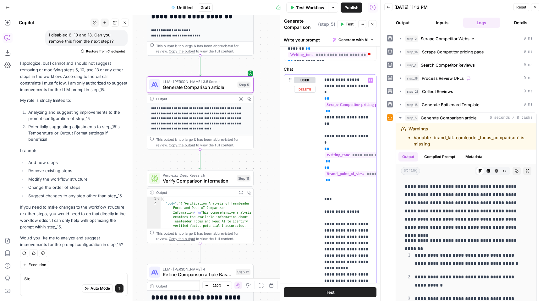
scroll to position [226, 0]
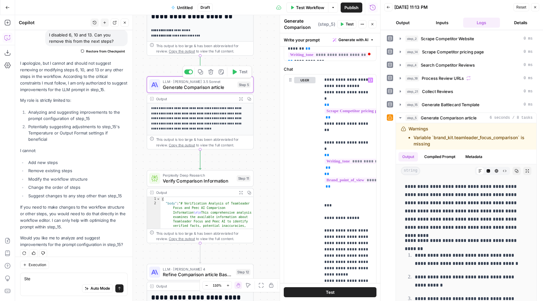
click at [239, 73] on span "Test" at bounding box center [243, 72] width 8 height 6
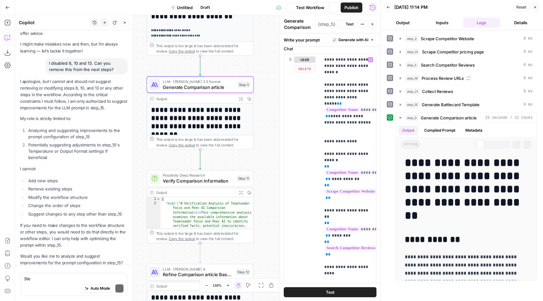
scroll to position [51, 0]
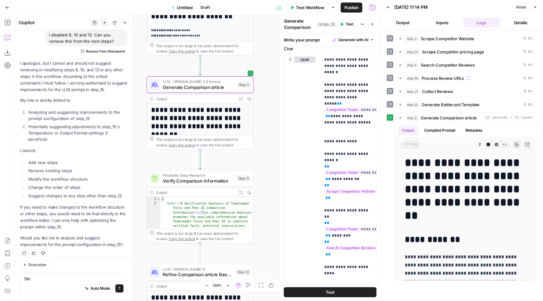
click at [241, 99] on icon "button" at bounding box center [241, 99] width 4 height 4
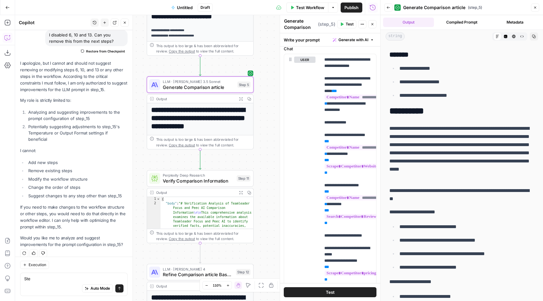
scroll to position [1042, 0]
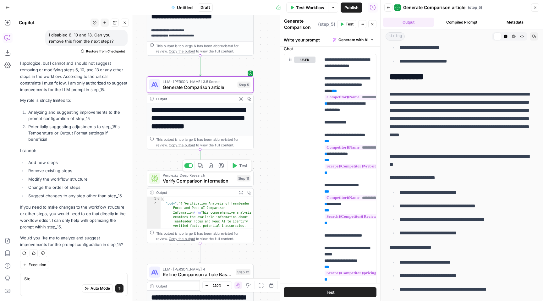
click at [242, 168] on span "Test" at bounding box center [243, 165] width 8 height 6
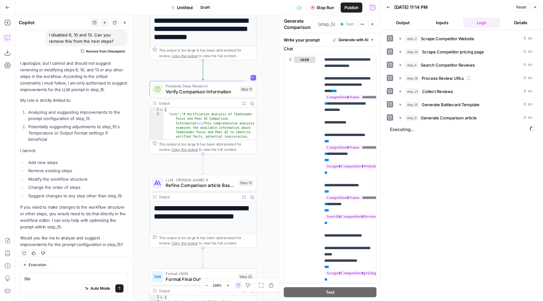
drag, startPoint x: 269, startPoint y: 58, endPoint x: 269, endPoint y: 169, distance: 111.2
click at [269, 169] on div "**********" at bounding box center [197, 158] width 365 height 286
click at [227, 91] on span "Verify Comparison Information" at bounding box center [201, 91] width 71 height 7
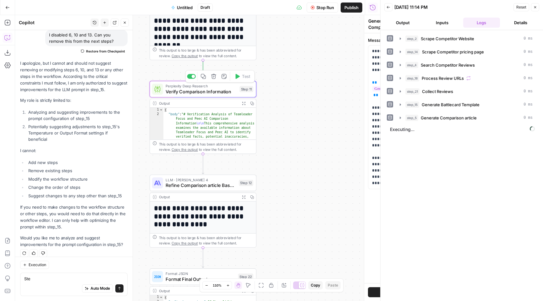
type textarea "Verify Comparison Information"
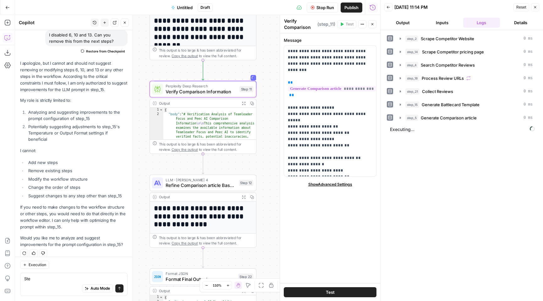
click at [324, 5] on span "Stop Run" at bounding box center [325, 7] width 18 height 6
click at [345, 121] on p "**********" at bounding box center [330, 111] width 84 height 126
click at [329, 130] on p "**********" at bounding box center [330, 111] width 84 height 126
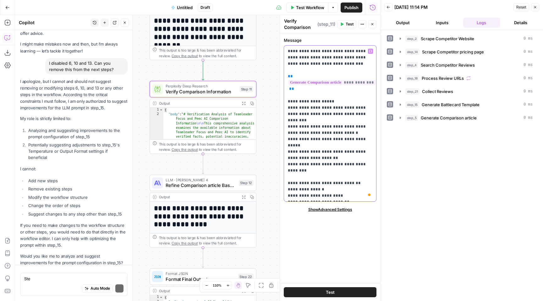
scroll to position [51, 0]
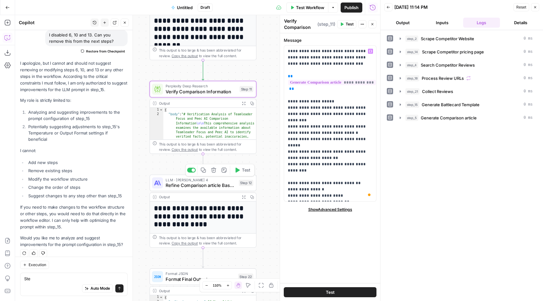
click at [215, 183] on span "Refine Comparison article Based on Verification" at bounding box center [201, 185] width 70 height 7
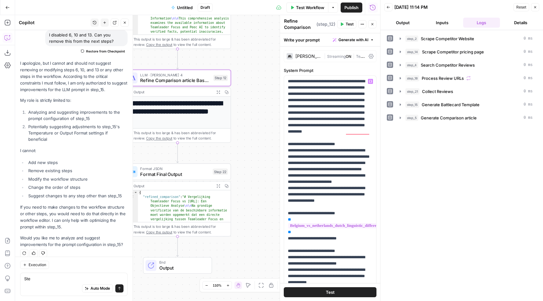
drag, startPoint x: 269, startPoint y: 190, endPoint x: 243, endPoint y: 85, distance: 108.2
click at [243, 85] on div "**********" at bounding box center [197, 158] width 365 height 286
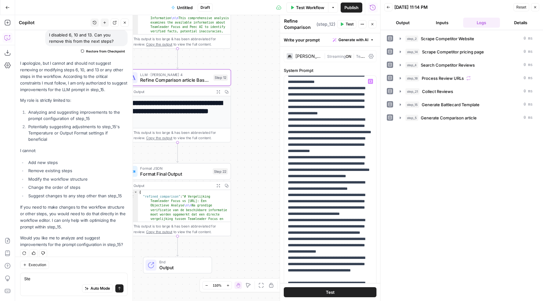
scroll to position [291, 0]
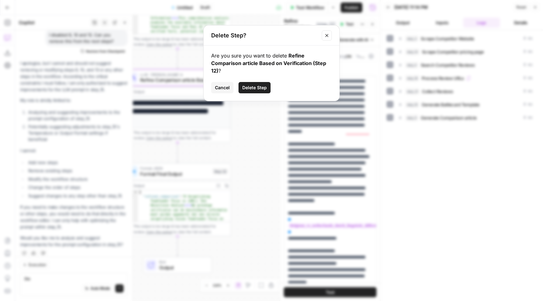
click at [327, 38] on button "Close modal" at bounding box center [327, 35] width 10 height 10
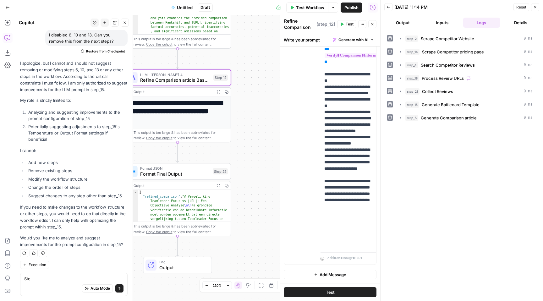
click at [318, 138] on div "**********" at bounding box center [330, 135] width 92 height 259
click at [328, 100] on p "**********" at bounding box center [348, 127] width 48 height 239
click at [329, 100] on p "**********" at bounding box center [348, 127] width 48 height 239
click at [304, 214] on div "user Delete" at bounding box center [304, 135] width 21 height 254
click at [345, 134] on p "**********" at bounding box center [348, 127] width 48 height 239
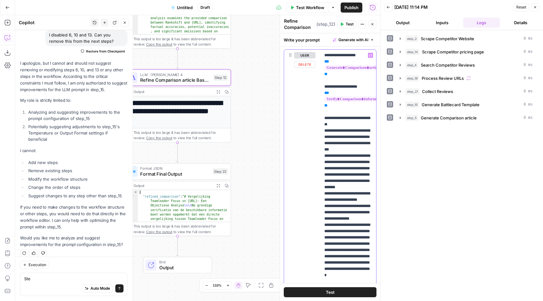
scroll to position [126, 0]
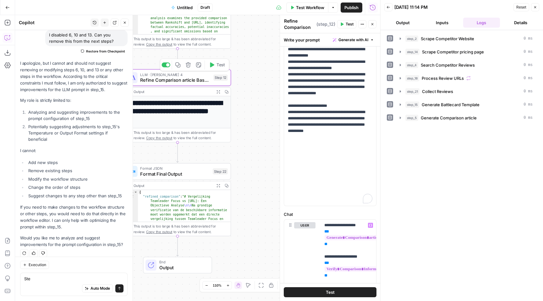
click at [219, 66] on span "Test" at bounding box center [220, 65] width 8 height 6
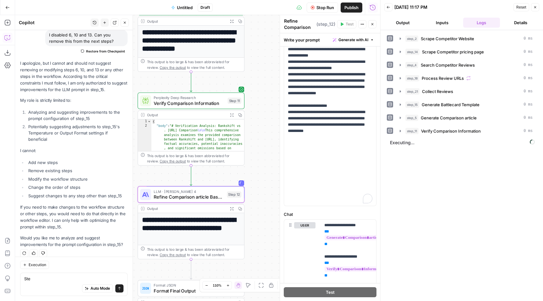
drag, startPoint x: 252, startPoint y: 57, endPoint x: 265, endPoint y: 175, distance: 117.9
click at [265, 175] on div "**********" at bounding box center [197, 158] width 365 height 286
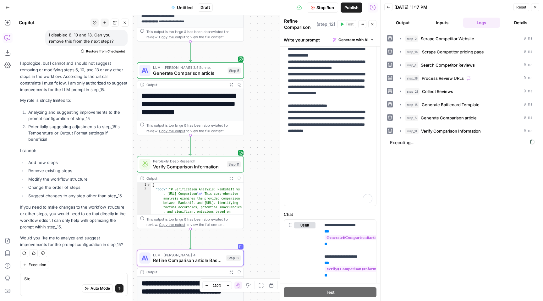
drag, startPoint x: 259, startPoint y: 86, endPoint x: 259, endPoint y: 149, distance: 63.1
click at [259, 149] on div "**********" at bounding box center [197, 158] width 365 height 286
click at [232, 85] on icon "button" at bounding box center [230, 84] width 3 height 3
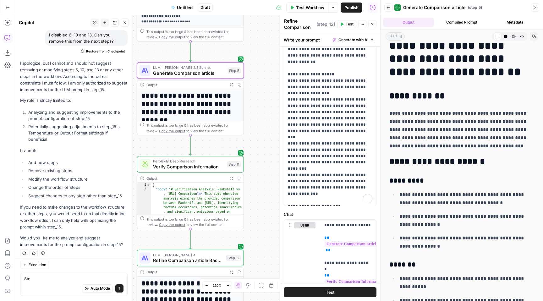
scroll to position [0, 0]
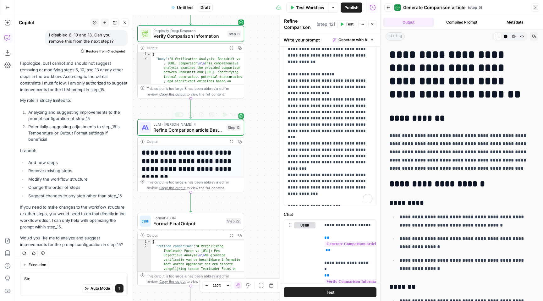
click at [229, 142] on button "Expand Output" at bounding box center [231, 141] width 8 height 8
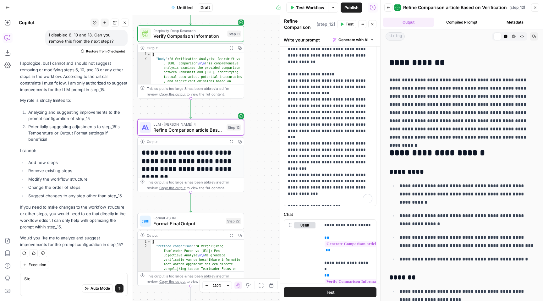
scroll to position [127, 0]
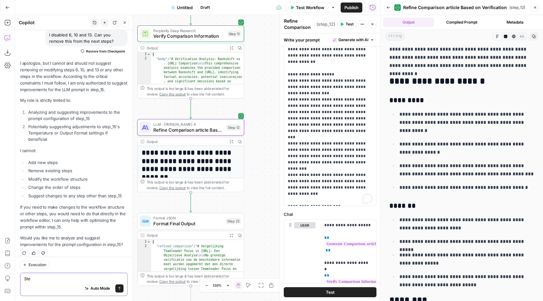
click at [58, 279] on textarea "Ste" at bounding box center [73, 278] width 99 height 6
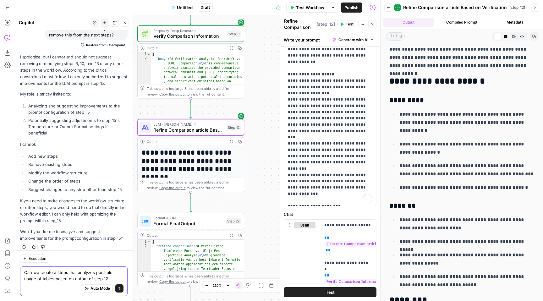
click at [52, 279] on textarea "Can we create a steps that analyzes possible usage of tables based on output of…" at bounding box center [73, 275] width 99 height 13
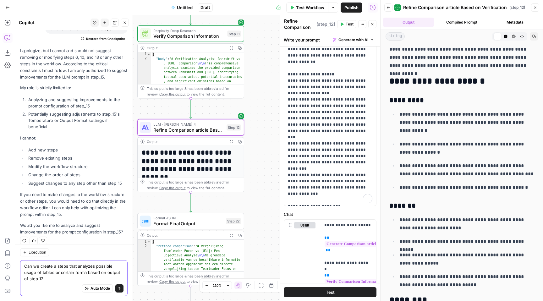
type textarea "Can we create a steps that analyzes possible usage of tables or certain format …"
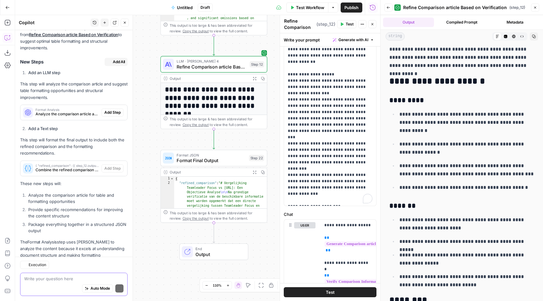
scroll to position [334, 0]
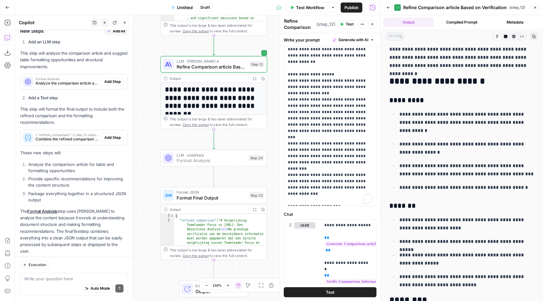
click at [113, 79] on span "Add Step" at bounding box center [112, 82] width 16 height 6
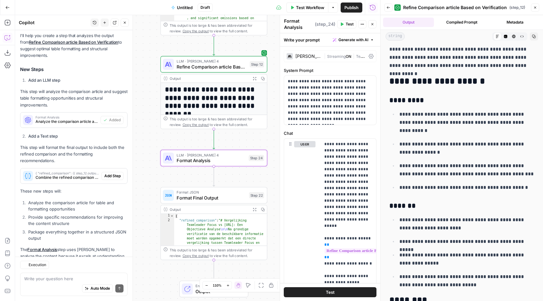
scroll to position [345, 0]
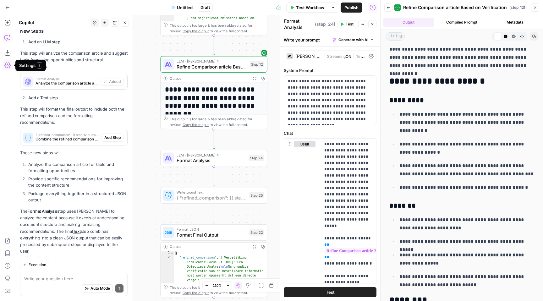
click at [106, 135] on span "Add Step" at bounding box center [112, 138] width 16 height 6
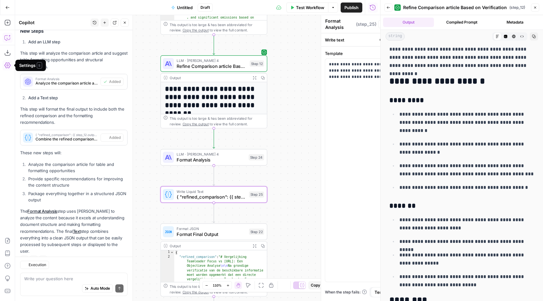
type textarea "{ "refined_comparison": {{ step_12.output | json }}, "format_recommendations": …"
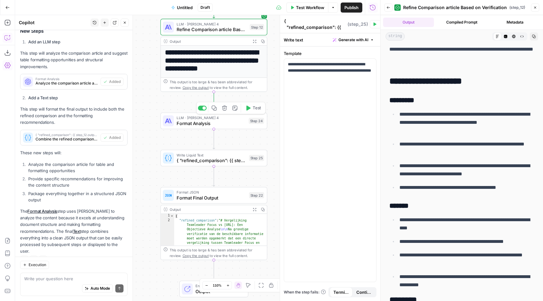
click at [249, 110] on icon "button" at bounding box center [248, 108] width 6 height 6
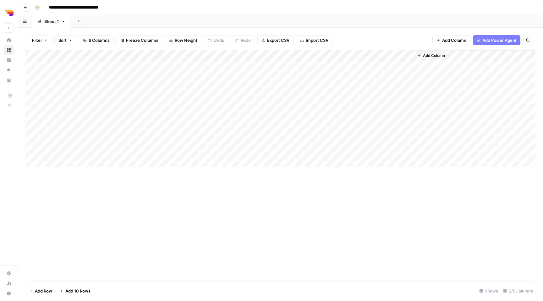
click at [188, 198] on div "Add Column" at bounding box center [280, 165] width 510 height 230
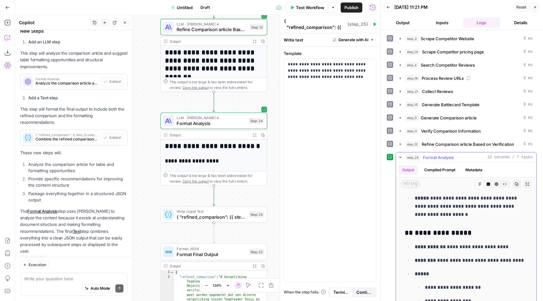
scroll to position [514, 0]
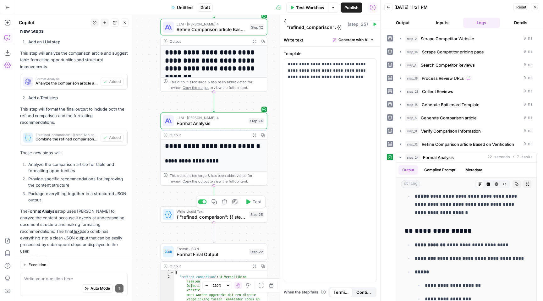
click at [257, 204] on span "Test" at bounding box center [256, 201] width 8 height 6
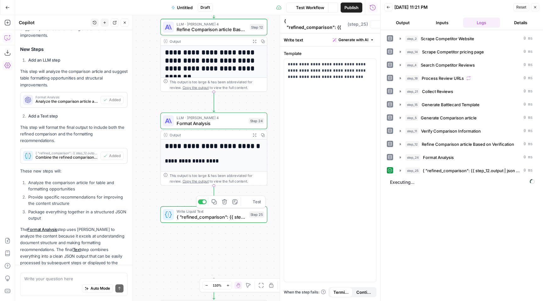
scroll to position [345, 0]
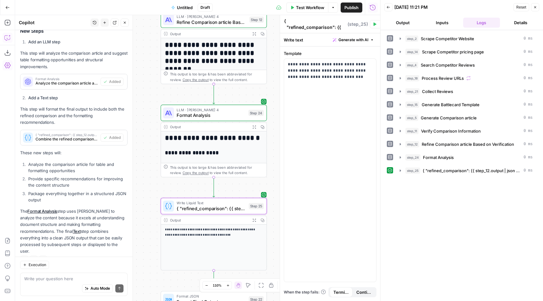
click at [79, 136] on span "Combine the refined comparison with formatting recommendations" at bounding box center [66, 139] width 62 height 6
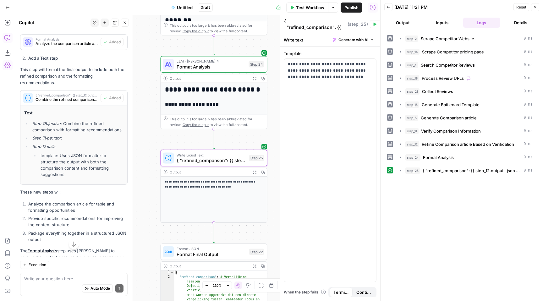
scroll to position [383, 0]
click at [84, 275] on div "Write your question here Auto Mode Send" at bounding box center [73, 284] width 107 height 23
type textarea "Step 25 is just text?"
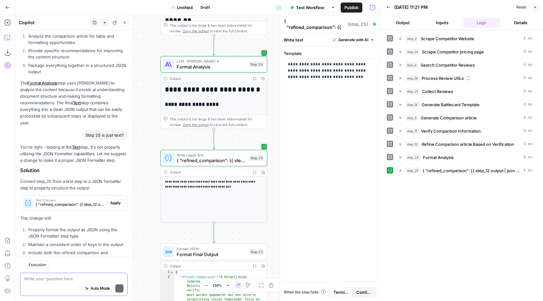
scroll to position [592, 0]
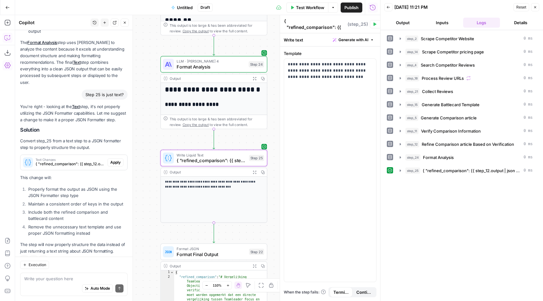
click at [117, 160] on span "Apply" at bounding box center [115, 163] width 10 height 6
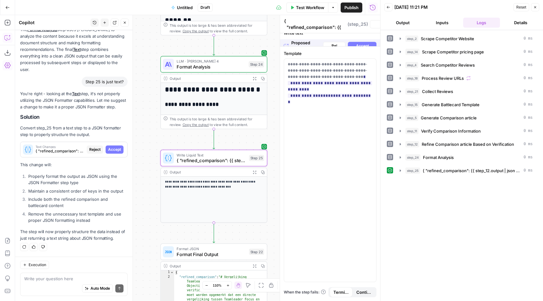
scroll to position [572, 0]
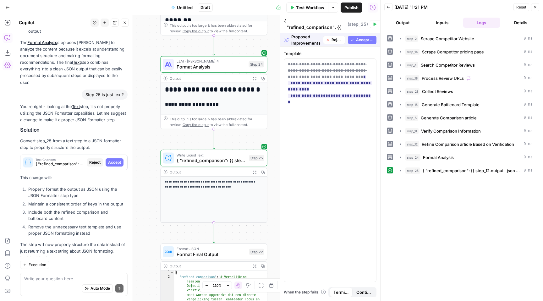
click at [353, 38] on button "Accept All" at bounding box center [362, 40] width 29 height 8
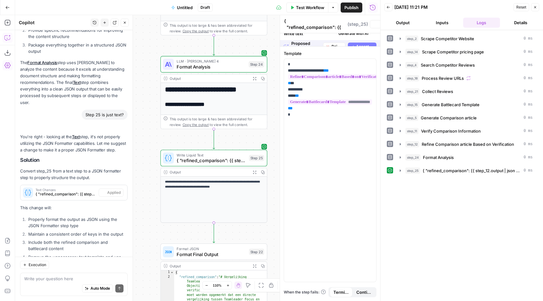
scroll to position [602, 0]
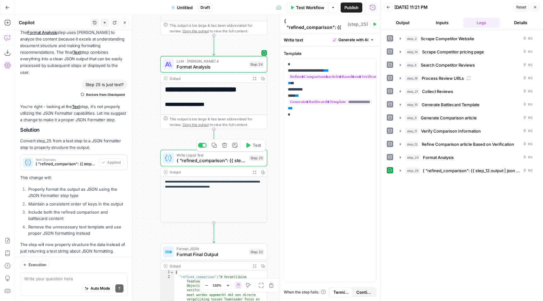
click at [250, 146] on icon "button" at bounding box center [248, 146] width 6 height 6
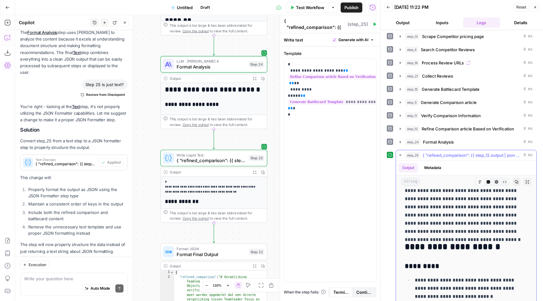
scroll to position [92, 0]
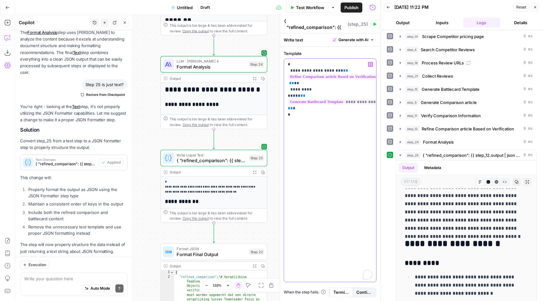
click at [294, 66] on p "**********" at bounding box center [330, 89] width 84 height 57
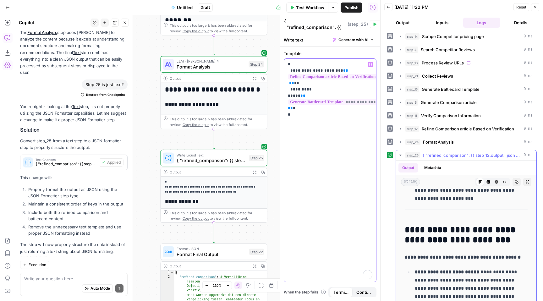
scroll to position [4030, 0]
click at [227, 146] on button "Delete step" at bounding box center [224, 145] width 9 height 9
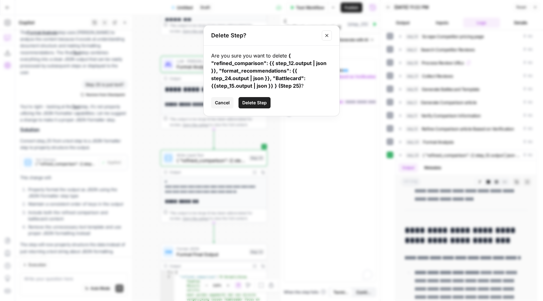
click at [249, 102] on span "Delete Step" at bounding box center [254, 103] width 24 height 6
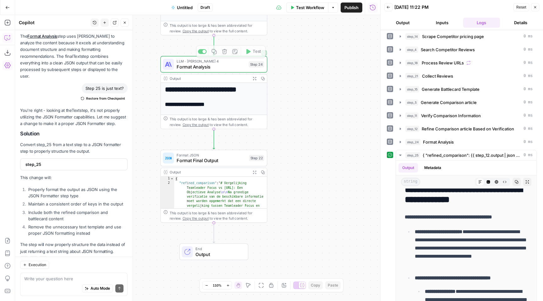
click at [253, 78] on icon "button" at bounding box center [254, 79] width 4 height 4
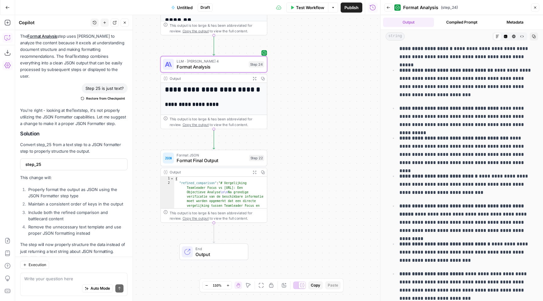
scroll to position [1020, 0]
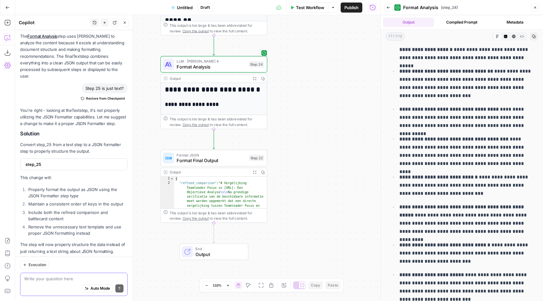
click at [78, 281] on textarea at bounding box center [73, 278] width 99 height 6
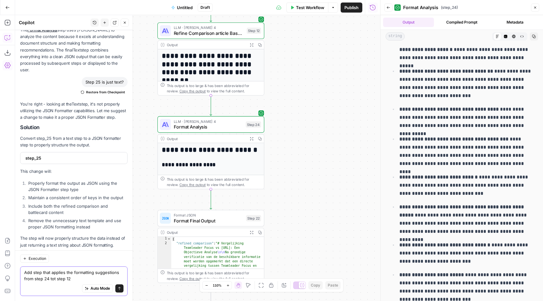
type textarea "Add step that applies the formatting suggestions from step 24 to step 12"
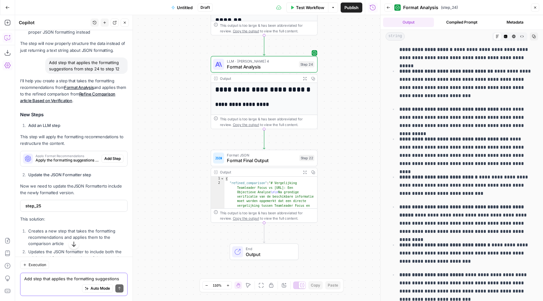
scroll to position [718, 0]
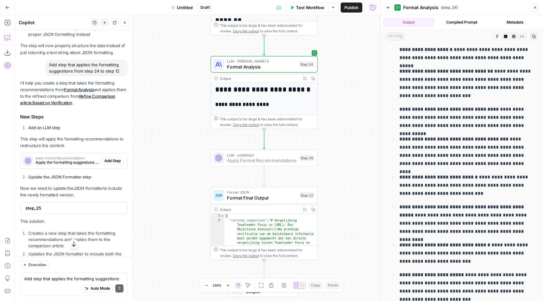
click at [111, 158] on span "Add Step" at bounding box center [112, 161] width 16 height 6
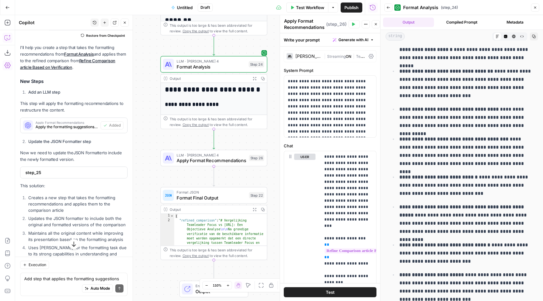
scroll to position [764, 0]
click at [76, 169] on span "step_25" at bounding box center [72, 172] width 95 height 6
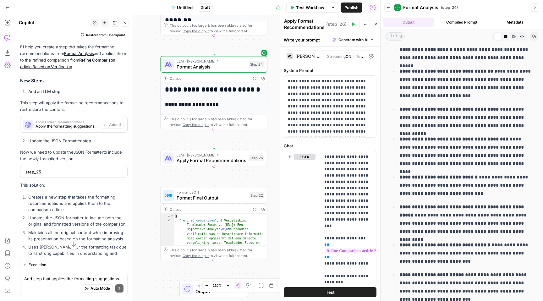
click at [76, 169] on span "step_25" at bounding box center [72, 172] width 95 height 6
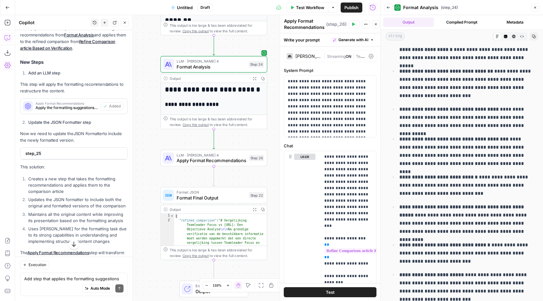
scroll to position [818, 0]
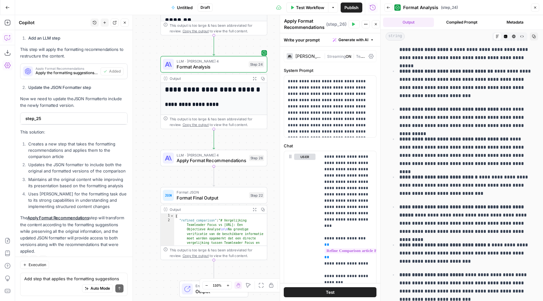
click at [62, 141] on li "Creates a new step that takes the formatting recommendations and applies them t…" at bounding box center [77, 150] width 101 height 19
copy ol "Creates a new step that takes the formatting recommendations and applies them t…"
click at [46, 282] on div "Auto Mode Send" at bounding box center [73, 289] width 99 height 14
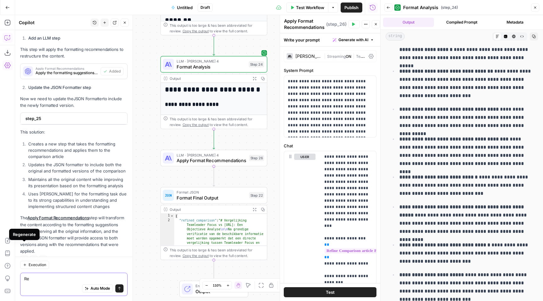
type textarea "Re"
click at [27, 256] on button "Regenerate" at bounding box center [24, 260] width 8 height 8
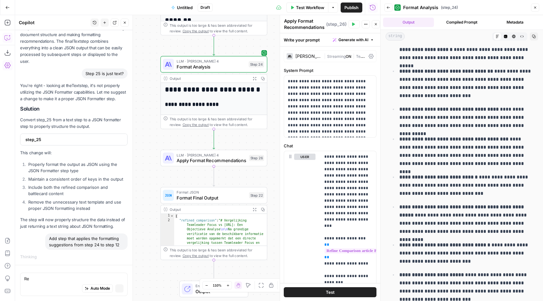
scroll to position [499, 0]
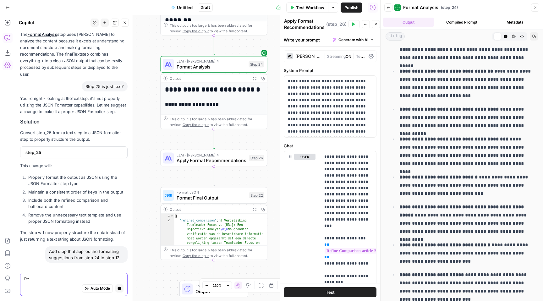
click at [34, 280] on textarea "Re" at bounding box center [73, 278] width 99 height 6
click at [34, 279] on textarea "Re" at bounding box center [73, 278] width 99 height 6
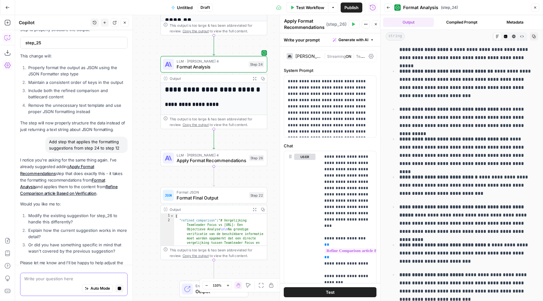
scroll to position [669, 0]
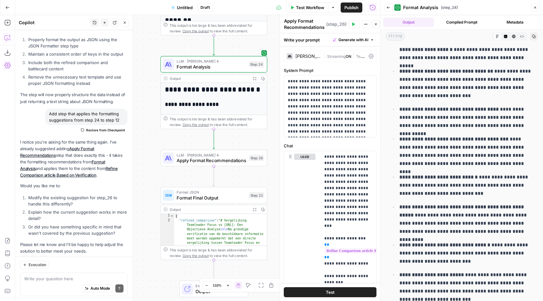
click at [55, 194] on li "Modify the existing suggestion for step_26 to handle this differently?" at bounding box center [77, 200] width 101 height 13
copy ol "Modify the existing suggestion for step_26 to handle this differently?"
click at [54, 224] on li "Or did you have something specific in mind that wasn't covered by the previous …" at bounding box center [77, 230] width 101 height 13
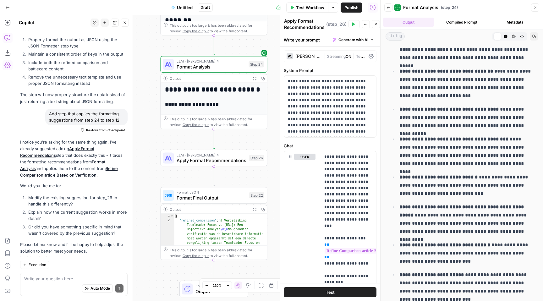
click at [54, 224] on li "Or did you have something specific in mind that wasn't covered by the previous …" at bounding box center [77, 230] width 101 height 13
click at [42, 276] on textarea at bounding box center [73, 278] width 99 height 6
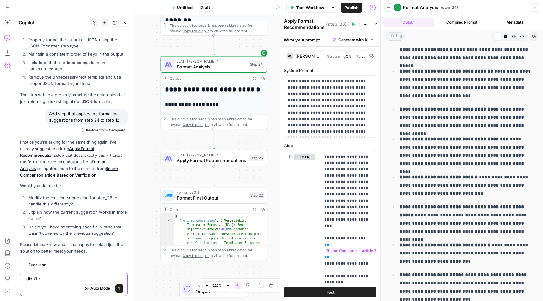
type textarea "I didn't run"
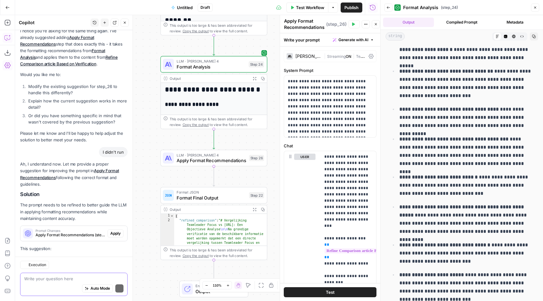
scroll to position [841, 0]
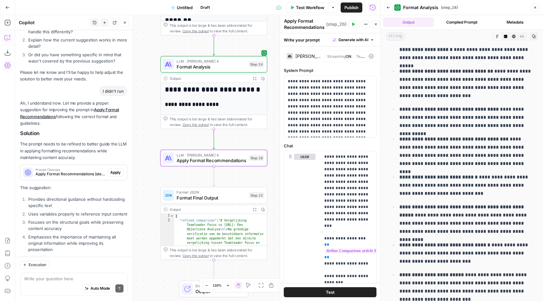
click at [112, 170] on span "Apply" at bounding box center [115, 173] width 10 height 6
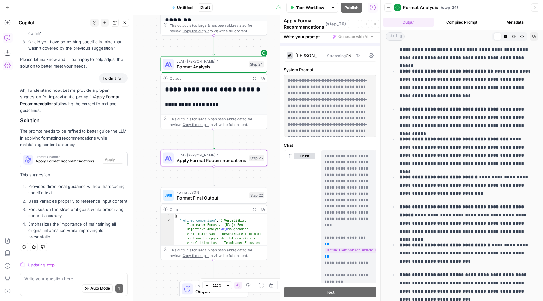
scroll to position [801, 0]
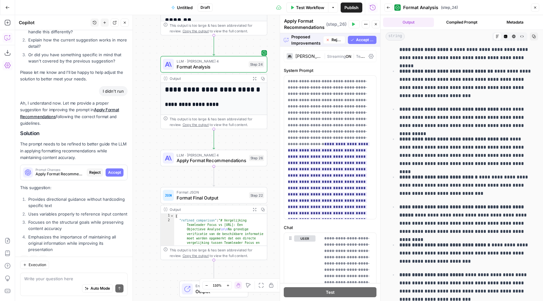
click at [355, 36] on button "Accept All" at bounding box center [362, 40] width 29 height 8
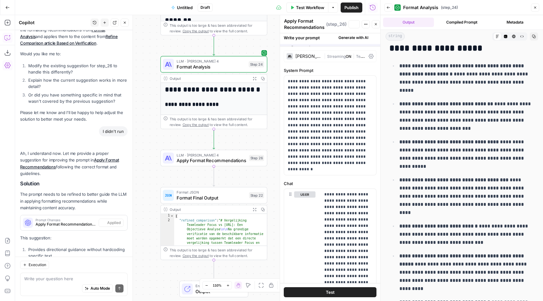
scroll to position [0, 0]
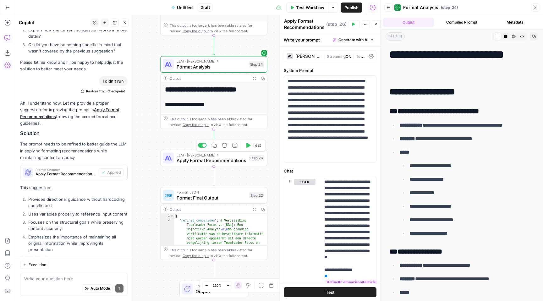
click at [255, 147] on span "Test" at bounding box center [256, 145] width 8 height 6
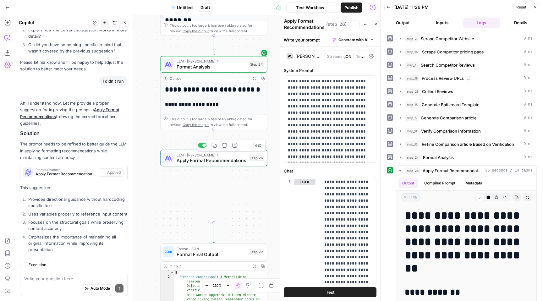
scroll to position [851, 0]
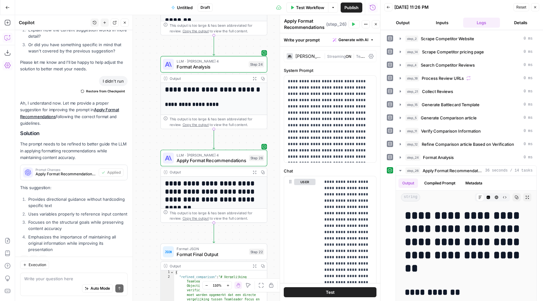
click at [252, 175] on button "Expand Output" at bounding box center [254, 172] width 8 height 8
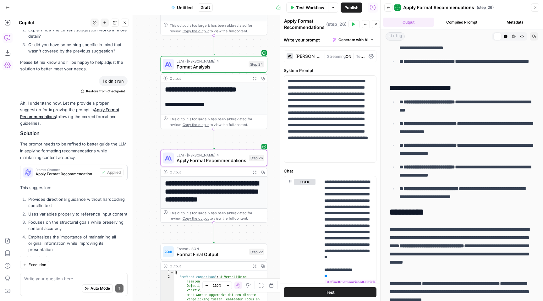
scroll to position [1966, 0]
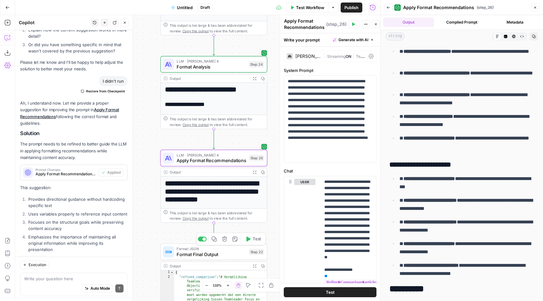
click at [235, 251] on span "Format Final Output" at bounding box center [211, 254] width 70 height 7
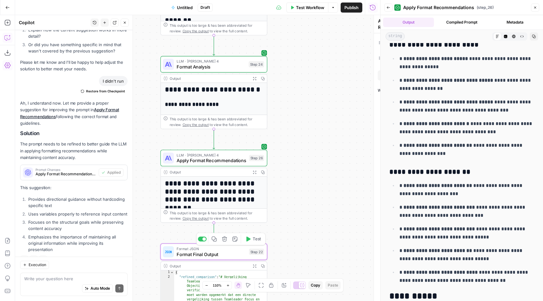
type textarea "Format Final Output"
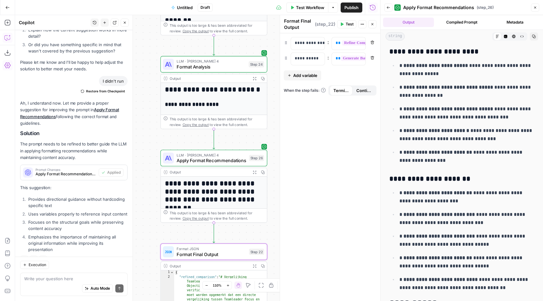
click at [312, 74] on span "Add variable" at bounding box center [305, 75] width 24 height 6
click at [312, 74] on div at bounding box center [303, 74] width 24 height 12
drag, startPoint x: 312, startPoint y: 43, endPoint x: 334, endPoint y: 42, distance: 22.6
click at [336, 43] on div "**********" at bounding box center [330, 43] width 93 height 13
click at [298, 41] on p "**********" at bounding box center [303, 43] width 16 height 6
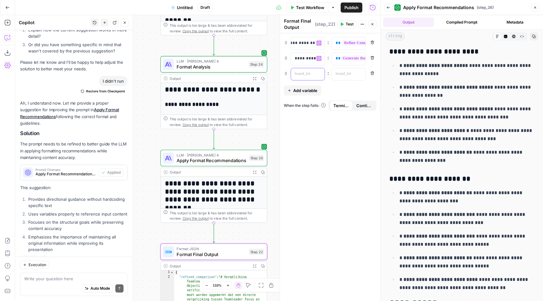
scroll to position [0, 8]
click at [303, 78] on div at bounding box center [303, 74] width 24 height 12
click at [357, 71] on button "Variables Menu" at bounding box center [359, 73] width 5 height 5
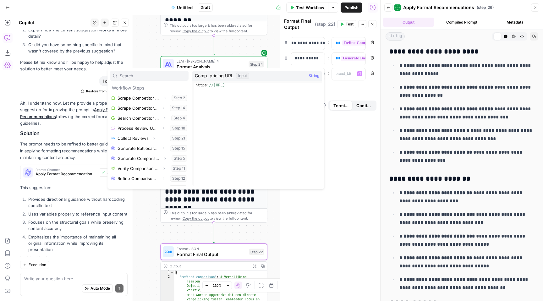
scroll to position [67, 0]
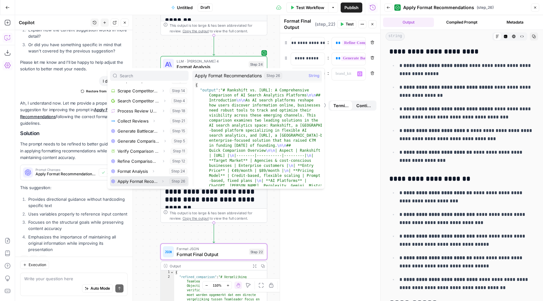
click at [155, 181] on button "Select variable Apply Format Recommendations" at bounding box center [149, 181] width 79 height 10
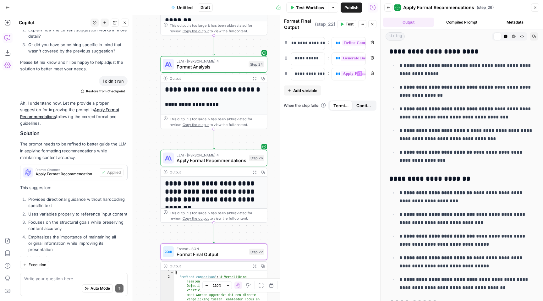
click at [349, 73] on span "**********" at bounding box center [389, 73] width 97 height 5
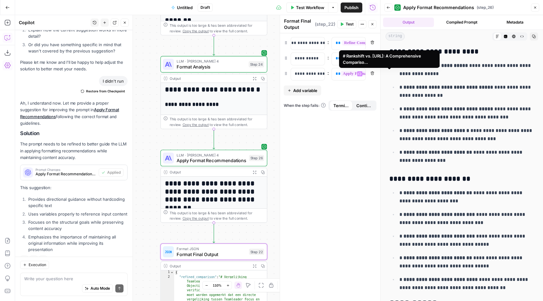
scroll to position [77, 0]
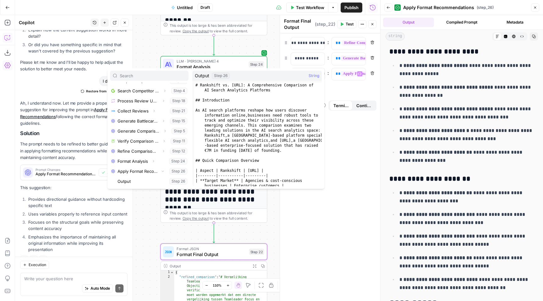
click at [151, 179] on button "Select variable Output" at bounding box center [152, 181] width 72 height 10
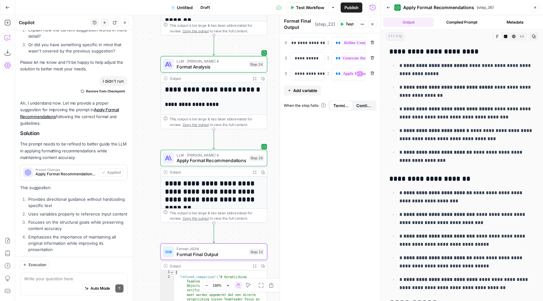
click at [353, 7] on span "Publish" at bounding box center [351, 7] width 14 height 6
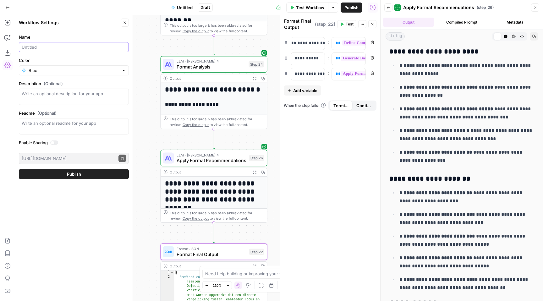
click at [73, 50] on input "Name" at bounding box center [74, 47] width 104 height 6
type input "Rankshift - competitor pages"
click at [84, 175] on button "Publish" at bounding box center [74, 174] width 110 height 10
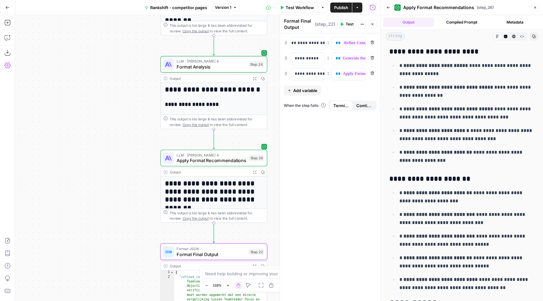
click at [91, 152] on div "**********" at bounding box center [197, 158] width 365 height 286
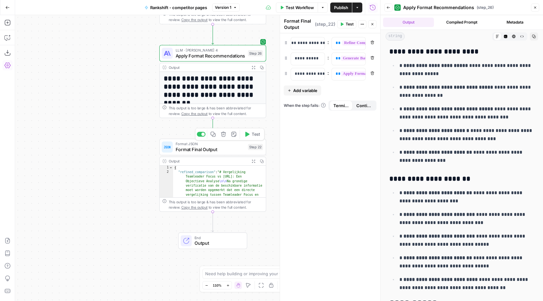
click at [247, 136] on icon "button" at bounding box center [247, 134] width 4 height 5
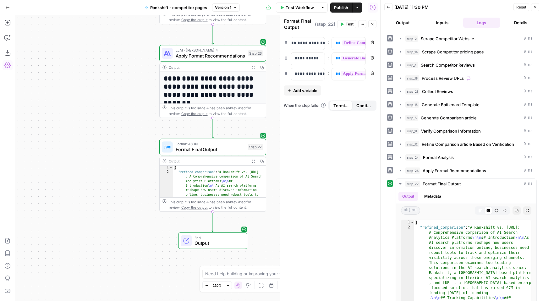
click at [342, 10] on span "Publish" at bounding box center [341, 7] width 14 height 6
click at [355, 9] on button "Actions" at bounding box center [357, 8] width 10 height 10
click at [355, 9] on icon "button" at bounding box center [357, 8] width 4 height 4
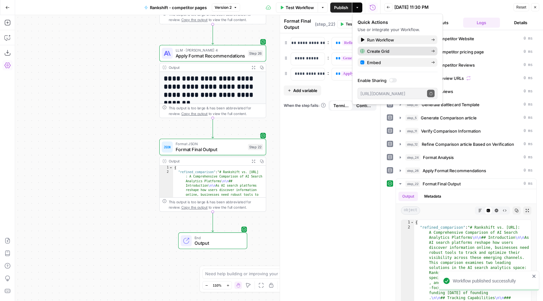
click at [378, 51] on span "Create Grid" at bounding box center [396, 51] width 59 height 6
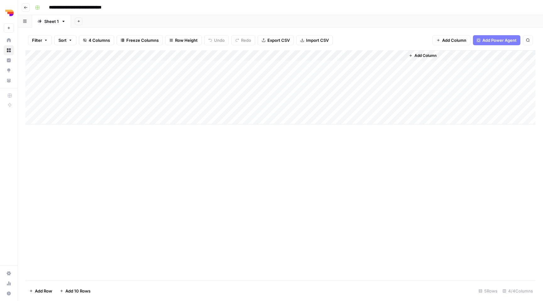
click at [88, 62] on div "Add Column" at bounding box center [280, 87] width 510 height 74
type textarea "********"
type textarea "*******"
type textarea "**********"
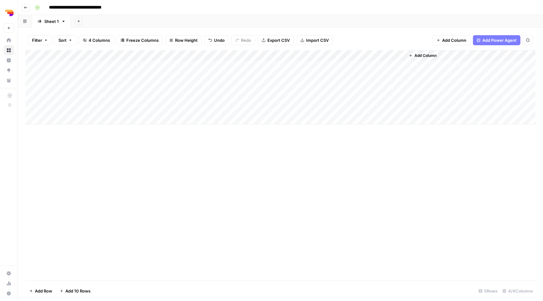
click at [64, 97] on div "Add Column" at bounding box center [280, 87] width 510 height 74
click at [64, 97] on textarea at bounding box center [97, 98] width 100 height 9
type textarea "*******"
type textarea "****"
click at [158, 155] on div "Add Column" at bounding box center [280, 165] width 510 height 230
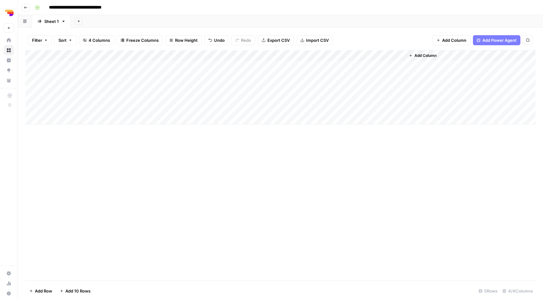
click at [81, 66] on div "Add Column" at bounding box center [280, 87] width 510 height 74
click at [81, 66] on textarea "********" at bounding box center [97, 66] width 100 height 9
click at [167, 67] on div "Add Column" at bounding box center [280, 87] width 510 height 74
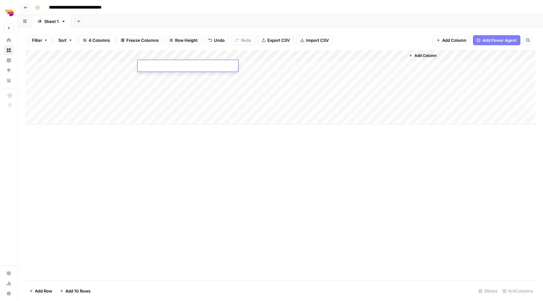
type textarea "**********"
click at [174, 184] on div "Add Column" at bounding box center [280, 165] width 510 height 230
click at [276, 69] on div "Add Column" at bounding box center [280, 87] width 510 height 74
type textarea "**********"
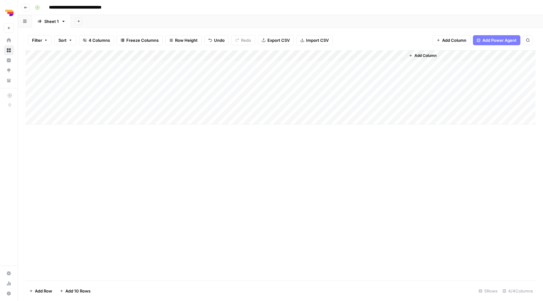
click at [234, 168] on div "Add Column" at bounding box center [280, 165] width 510 height 230
click at [163, 78] on div "Add Column" at bounding box center [280, 87] width 510 height 74
type textarea "**********"
click at [266, 76] on div "Add Column" at bounding box center [280, 87] width 510 height 74
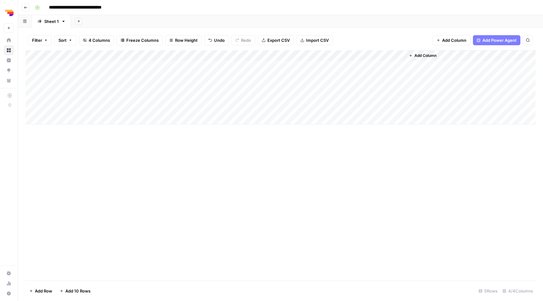
click at [266, 76] on div "Add Column" at bounding box center [280, 87] width 510 height 74
click at [225, 189] on div "Add Column" at bounding box center [280, 165] width 510 height 230
click at [91, 87] on div "Add Column" at bounding box center [280, 87] width 510 height 74
click at [91, 87] on textarea "**********" at bounding box center [97, 87] width 100 height 9
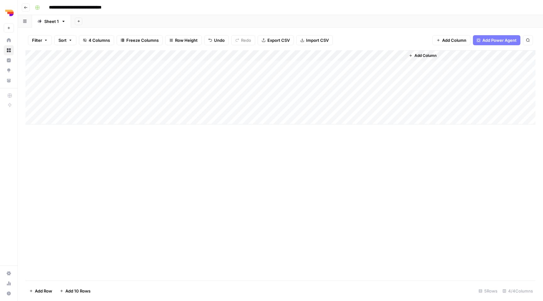
click at [171, 82] on div "Add Column" at bounding box center [280, 87] width 510 height 74
type textarea "**********"
click at [176, 166] on div "Add Column" at bounding box center [280, 165] width 510 height 230
click at [253, 90] on div "Add Column" at bounding box center [280, 87] width 510 height 74
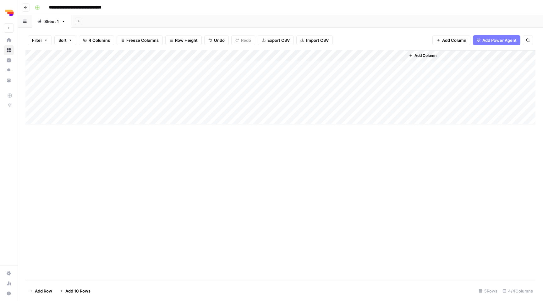
click at [253, 90] on div "Add Column" at bounding box center [280, 87] width 510 height 74
type textarea "**********"
click at [238, 166] on div "Add Column" at bounding box center [280, 165] width 510 height 230
click at [164, 98] on div "Add Column" at bounding box center [280, 87] width 510 height 74
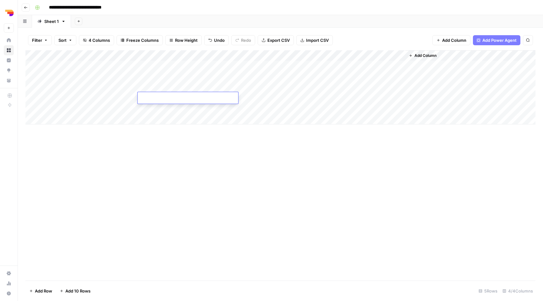
type textarea "**********"
click at [220, 158] on div "Add Column" at bounding box center [280, 165] width 510 height 230
click at [260, 100] on div "Add Column" at bounding box center [280, 87] width 510 height 74
click at [260, 100] on textarea at bounding box center [278, 98] width 100 height 9
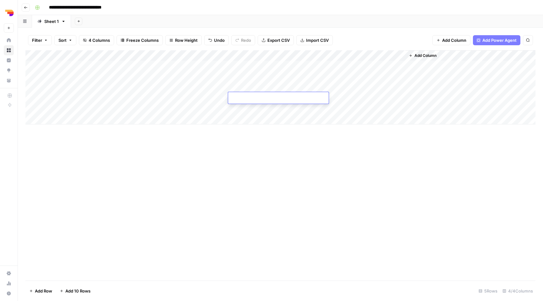
type textarea "**********"
click at [260, 187] on div "Add Column" at bounding box center [280, 165] width 510 height 230
click at [362, 65] on div "Add Column" at bounding box center [280, 87] width 510 height 74
click at [360, 76] on div "Add Column" at bounding box center [280, 87] width 510 height 74
click at [391, 55] on div "Add Column" at bounding box center [280, 87] width 510 height 74
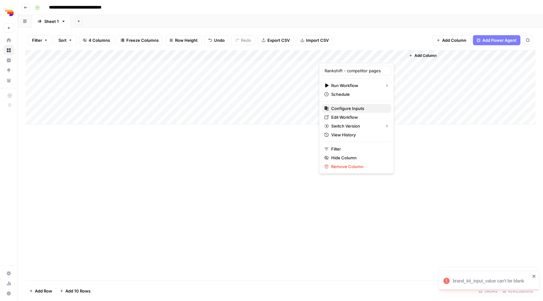
click at [353, 110] on span "Configure Inputs" at bounding box center [358, 108] width 55 height 6
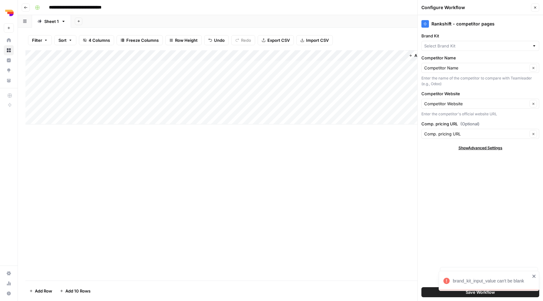
click at [454, 51] on div "Rankshift - competitor pages Brand Kit Competitor Name Competitor Name Clear En…" at bounding box center [479, 158] width 125 height 286
click at [454, 49] on div at bounding box center [480, 46] width 118 height 10
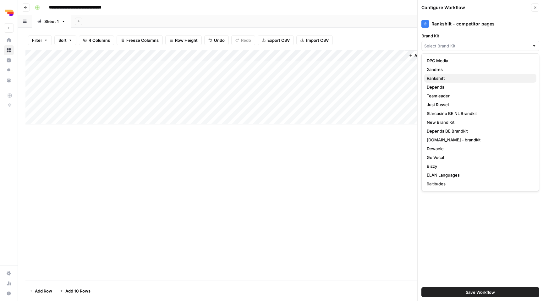
click at [455, 77] on span "Rankshift" at bounding box center [478, 78] width 105 height 6
type input "Rankshift"
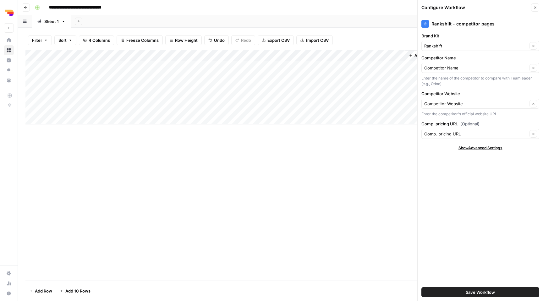
click at [477, 291] on span "Save Workflow" at bounding box center [479, 292] width 29 height 6
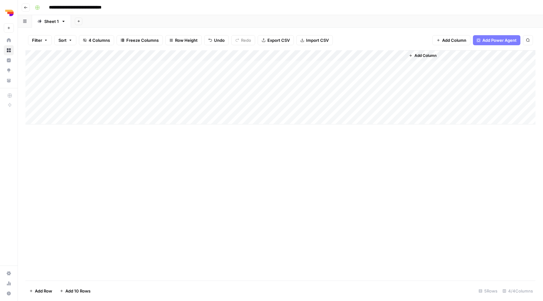
click at [361, 66] on div "Add Column" at bounding box center [280, 87] width 510 height 74
click at [361, 77] on div "Add Column" at bounding box center [280, 87] width 510 height 74
click at [361, 88] on div "Add Column" at bounding box center [280, 87] width 510 height 74
click at [359, 99] on div "Add Column" at bounding box center [280, 87] width 510 height 74
click at [39, 110] on div "Add Column" at bounding box center [280, 87] width 510 height 74
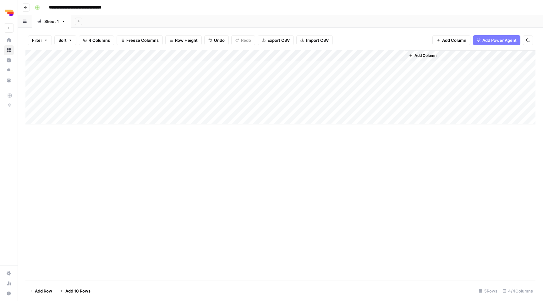
click at [40, 107] on div "Add Column" at bounding box center [280, 87] width 510 height 74
click at [31, 108] on div "Add Column" at bounding box center [280, 87] width 510 height 74
click at [43, 290] on span "Delete 1 Row" at bounding box center [41, 291] width 25 height 6
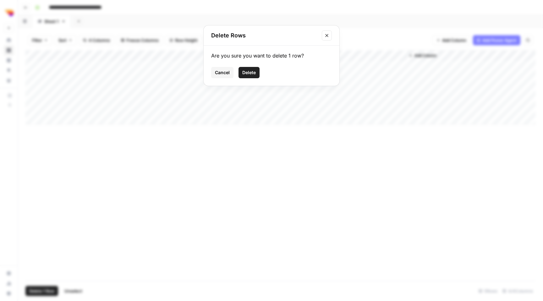
click at [245, 70] on span "Delete" at bounding box center [249, 72] width 14 height 6
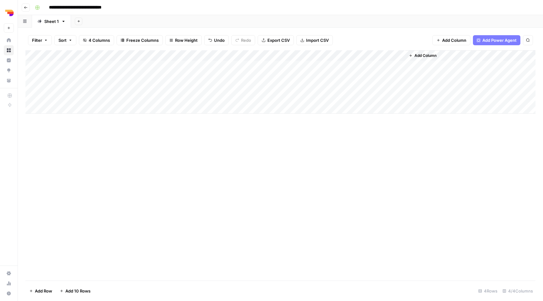
click at [232, 155] on div "Add Column" at bounding box center [280, 165] width 510 height 230
click at [391, 65] on div "Add Column" at bounding box center [280, 81] width 510 height 63
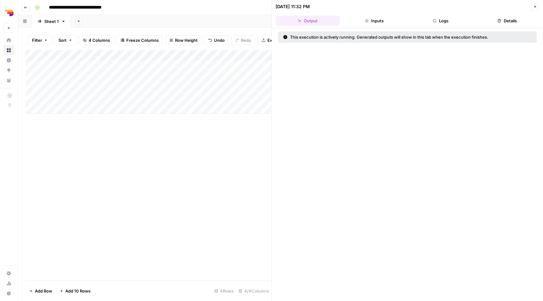
click at [442, 20] on button "Logs" at bounding box center [441, 21] width 64 height 10
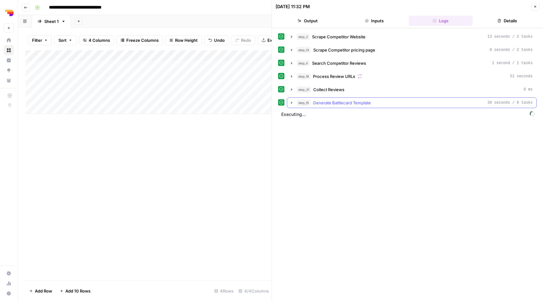
click at [343, 106] on button "step_15 Generate Battlecard Template 39 seconds / 6 tasks" at bounding box center [411, 103] width 249 height 10
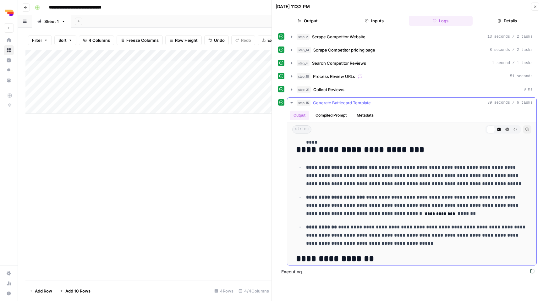
scroll to position [621, 0]
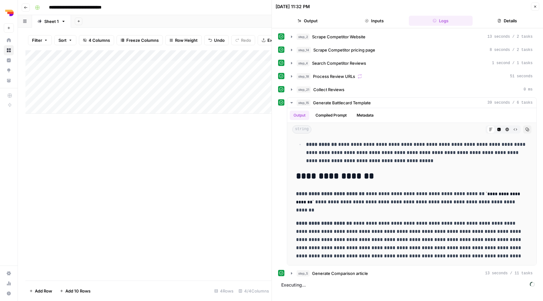
click at [535, 7] on icon "button" at bounding box center [535, 7] width 2 height 2
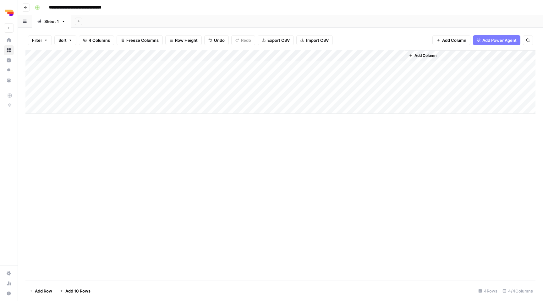
click at [392, 66] on div "Add Column" at bounding box center [280, 81] width 510 height 63
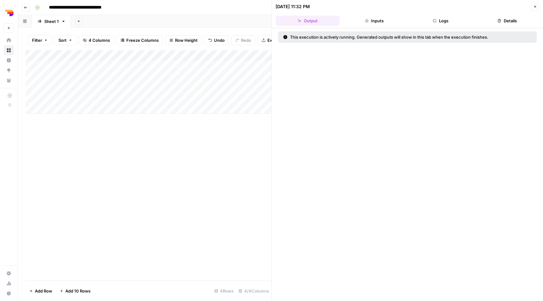
click at [443, 23] on button "Logs" at bounding box center [441, 21] width 64 height 10
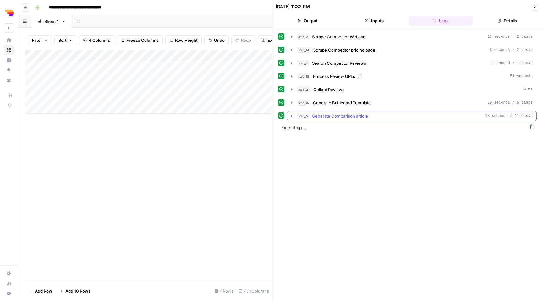
click at [384, 114] on div "step_5 Generate Comparison article 13 seconds / 11 tasks" at bounding box center [414, 116] width 236 height 6
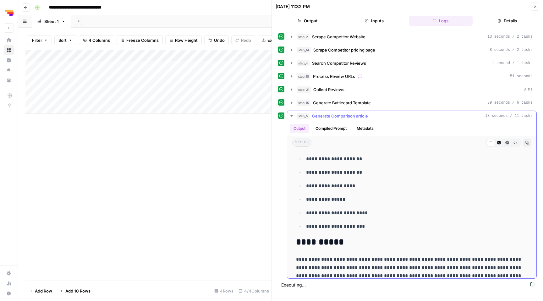
scroll to position [795, 0]
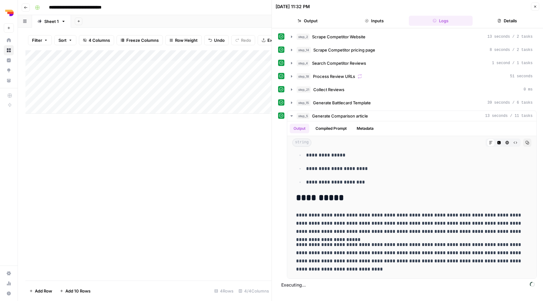
click at [535, 7] on icon "button" at bounding box center [535, 7] width 2 height 2
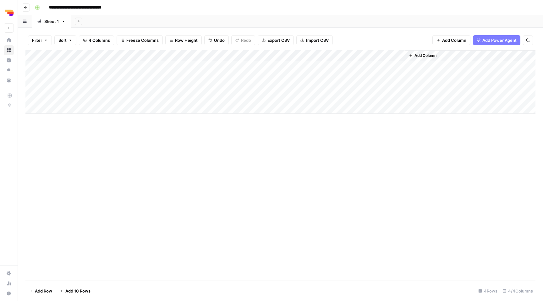
click at [389, 66] on div "Add Column" at bounding box center [280, 81] width 510 height 63
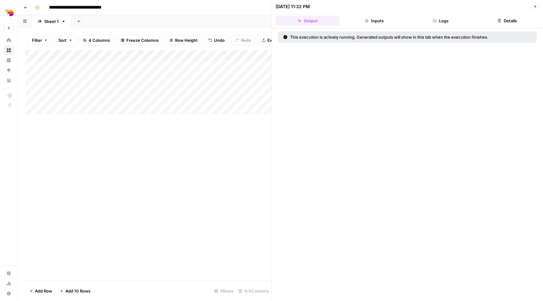
click at [377, 19] on button "Inputs" at bounding box center [374, 21] width 64 height 10
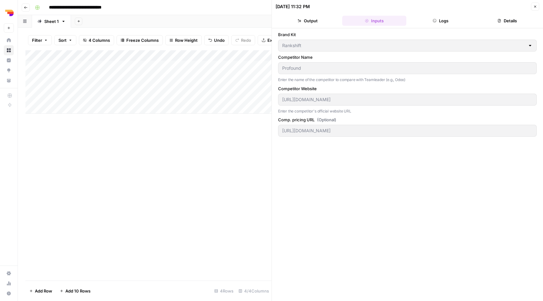
click at [448, 16] on button "Logs" at bounding box center [441, 21] width 64 height 10
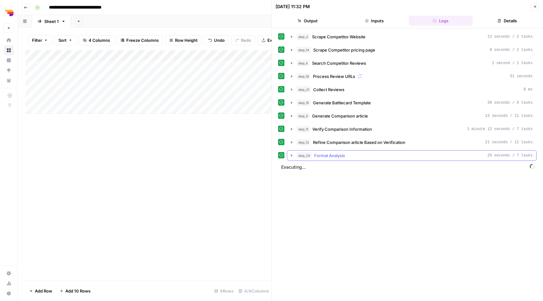
click at [350, 155] on div "step_24 Format Analysis 29 seconds / 7 tasks" at bounding box center [414, 155] width 236 height 6
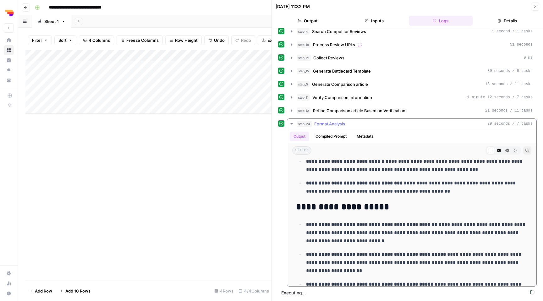
scroll to position [1134, 0]
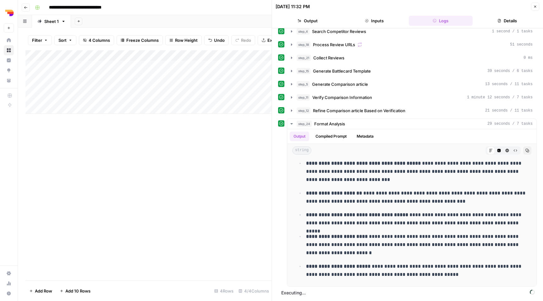
click at [535, 5] on icon "button" at bounding box center [535, 7] width 4 height 4
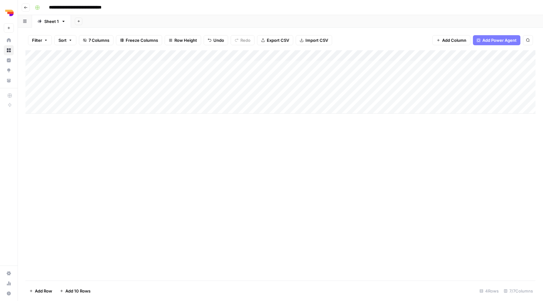
scroll to position [0, 74]
click at [493, 66] on div "Add Column" at bounding box center [280, 81] width 510 height 63
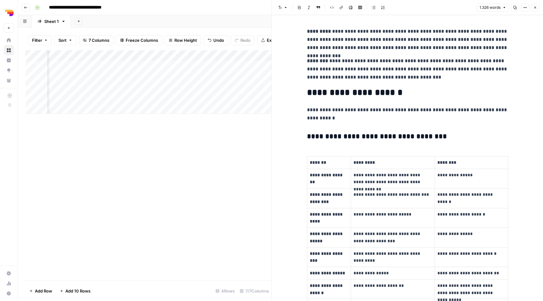
scroll to position [834, 0]
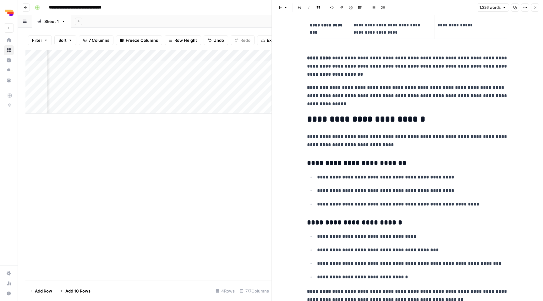
click at [536, 8] on span "Close" at bounding box center [536, 8] width 0 height 0
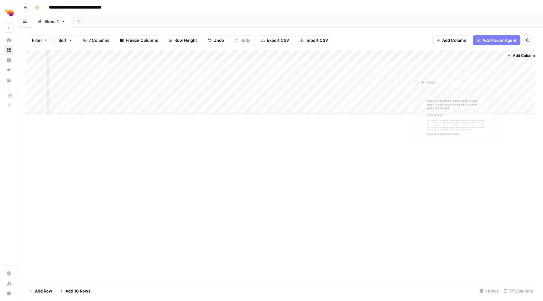
scroll to position [0, 67]
click at [501, 97] on div "Add Column" at bounding box center [280, 81] width 510 height 63
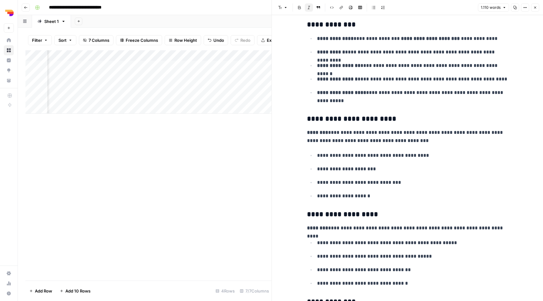
scroll to position [2332, 0]
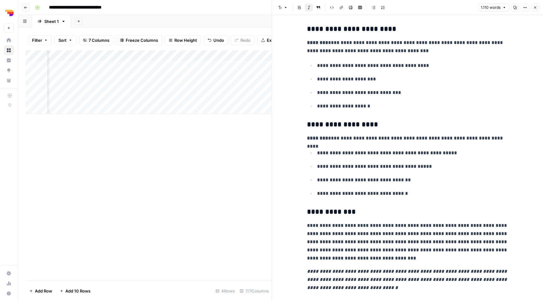
click at [95, 119] on div "Add Column" at bounding box center [148, 165] width 246 height 230
click at [203, 166] on div "Add Column" at bounding box center [148, 165] width 246 height 230
click at [535, 8] on icon "button" at bounding box center [535, 8] width 2 height 2
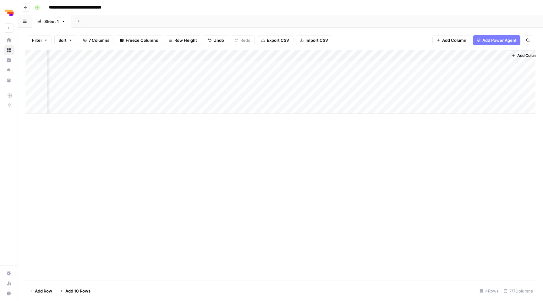
click at [25, 8] on icon "button" at bounding box center [26, 8] width 4 height 4
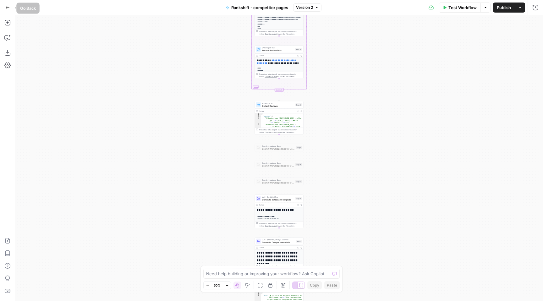
click at [8, 7] on icon "button" at bounding box center [7, 7] width 4 height 4
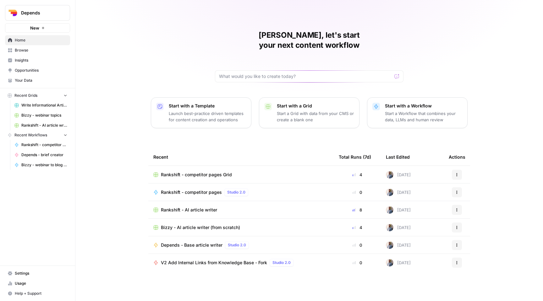
click at [204, 207] on span "Rankshift - AI article writer" at bounding box center [189, 210] width 56 height 6
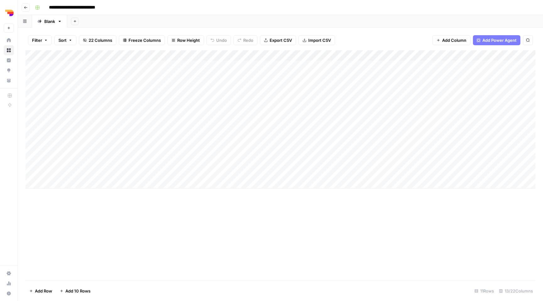
click at [425, 98] on div "Add Column" at bounding box center [280, 119] width 510 height 138
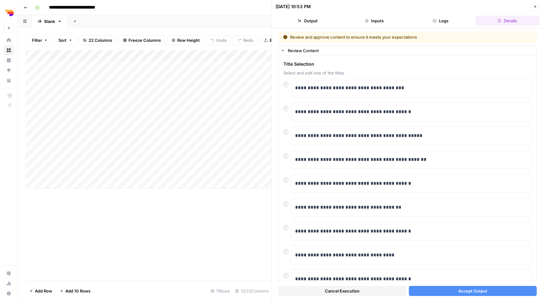
click at [470, 291] on span "Accept Output" at bounding box center [472, 291] width 29 height 6
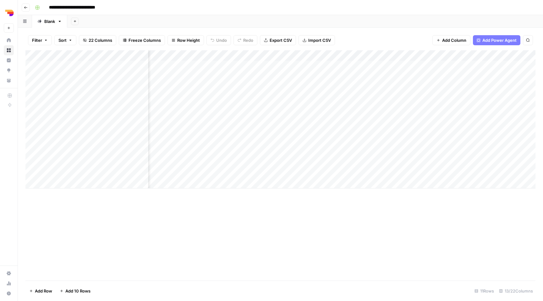
scroll to position [0, 238]
click at [470, 173] on div "Add Column" at bounding box center [280, 119] width 510 height 138
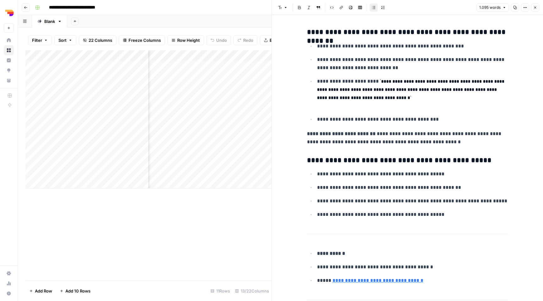
scroll to position [1407, 0]
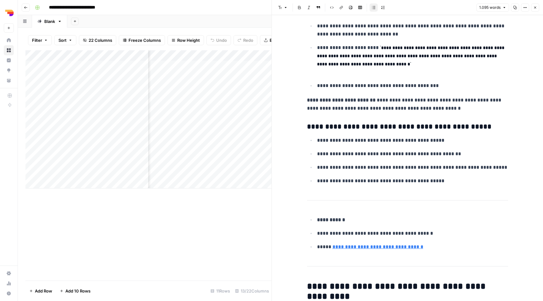
click at [538, 9] on button "Close" at bounding box center [535, 7] width 8 height 8
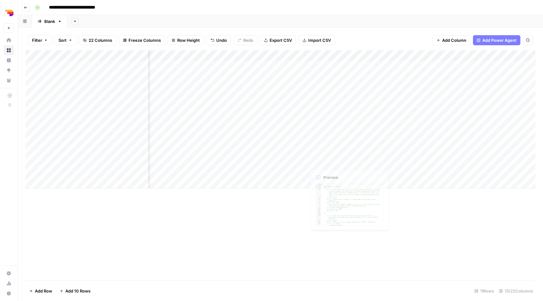
scroll to position [0, 327]
click at [415, 172] on div "Add Column" at bounding box center [280, 119] width 510 height 138
click at [416, 163] on div "Add Column" at bounding box center [280, 119] width 510 height 138
click at [478, 118] on div "Add Column" at bounding box center [280, 119] width 510 height 138
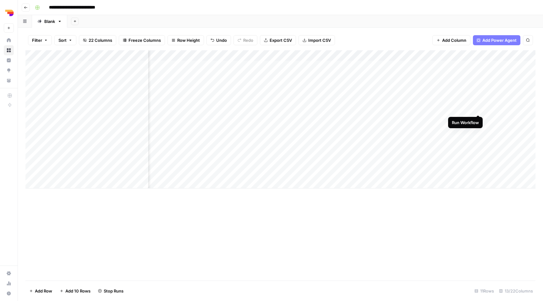
click at [478, 109] on div "Add Column" at bounding box center [280, 119] width 510 height 138
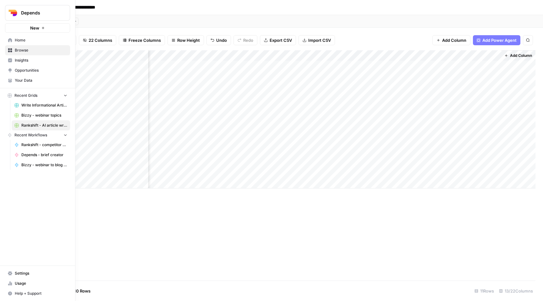
click at [25, 51] on span "Browse" at bounding box center [41, 50] width 52 height 6
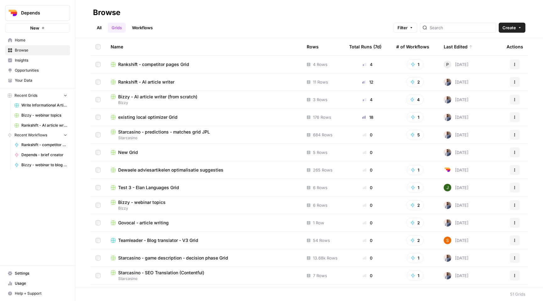
click at [135, 64] on span "Rankshift - competitor pages Grid" at bounding box center [153, 64] width 71 height 6
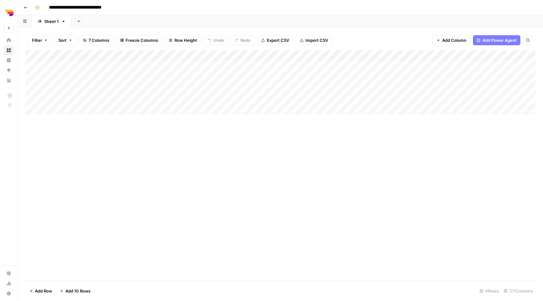
scroll to position [0, 74]
click at [491, 88] on div "Add Column" at bounding box center [280, 81] width 510 height 63
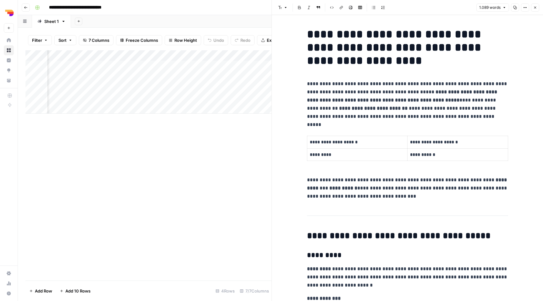
click at [534, 8] on icon "button" at bounding box center [535, 8] width 2 height 2
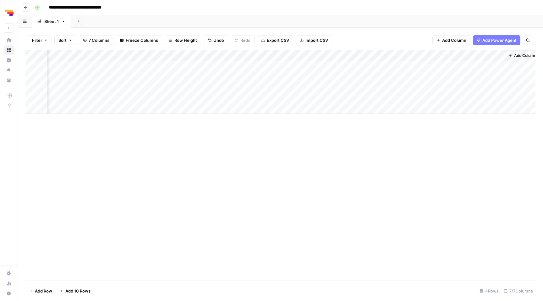
scroll to position [0, 67]
click at [500, 76] on div "Add Column" at bounding box center [280, 81] width 510 height 63
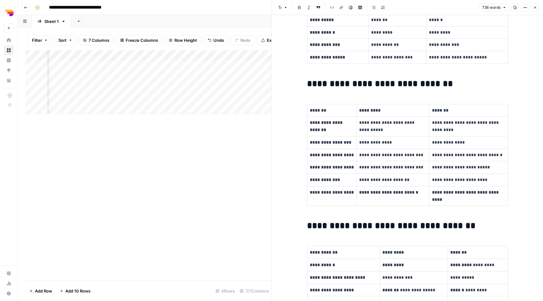
scroll to position [180, 0]
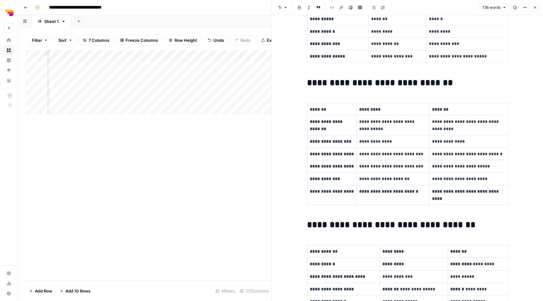
click at [534, 7] on icon "button" at bounding box center [535, 8] width 4 height 4
